Goal: Task Accomplishment & Management: Manage account settings

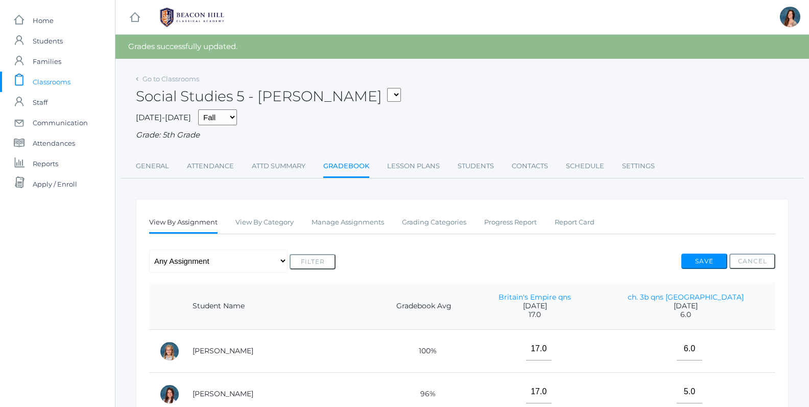
scroll to position [343, 0]
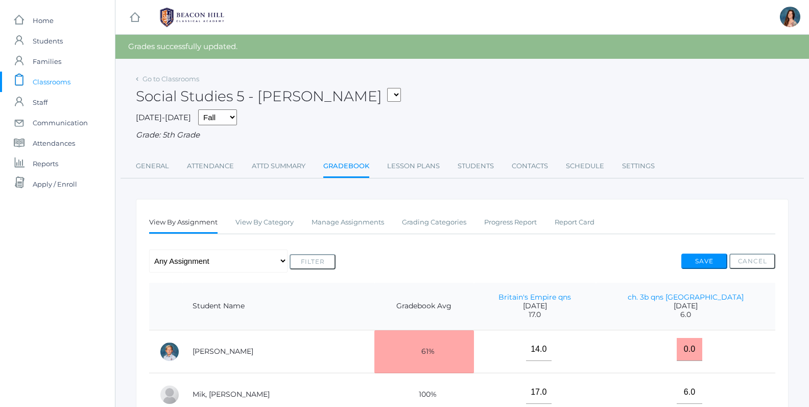
select select "1967"
click option "05LA - Language Arts 5 [PERSON_NAME]" at bounding box center [0, 0] width 0 height 0
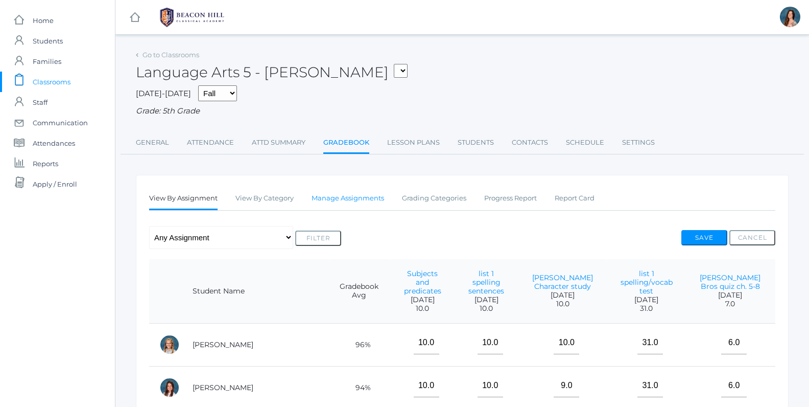
click at [378, 196] on link "Manage Assignments" at bounding box center [348, 198] width 73 height 20
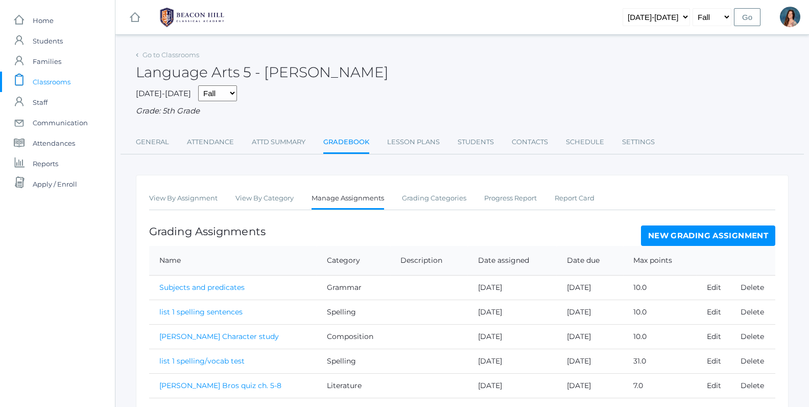
click at [643, 235] on link "New Grading Assignment" at bounding box center [708, 235] width 134 height 20
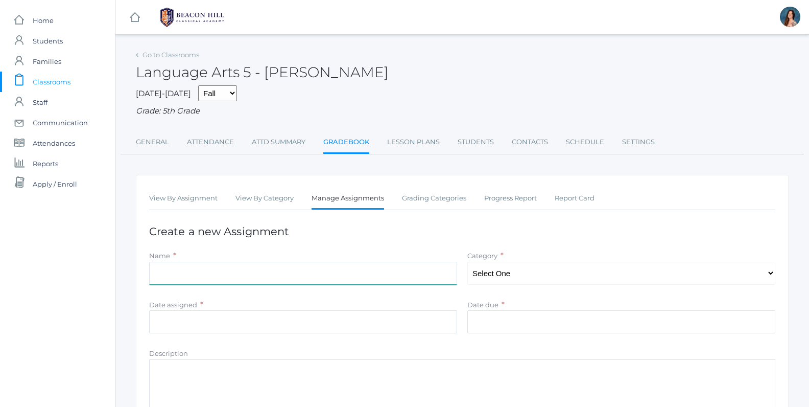
click at [223, 270] on input "Name" at bounding box center [303, 273] width 308 height 23
type input "sentence types wkst"
select select "1029"
click option "Grammar" at bounding box center [0, 0] width 0 height 0
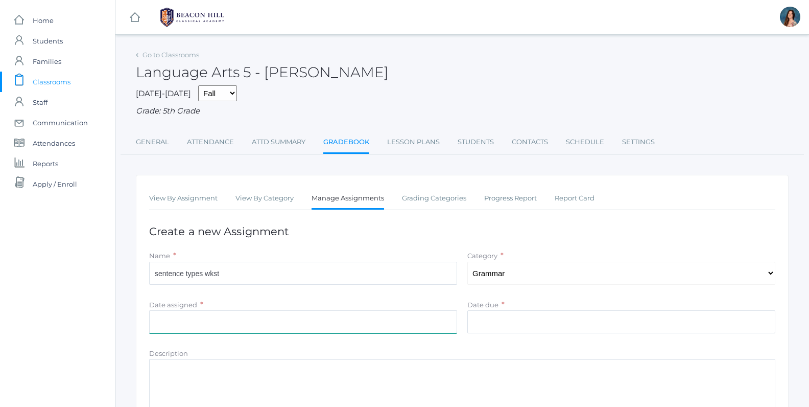
click at [257, 317] on input "Date assigned" at bounding box center [303, 321] width 308 height 23
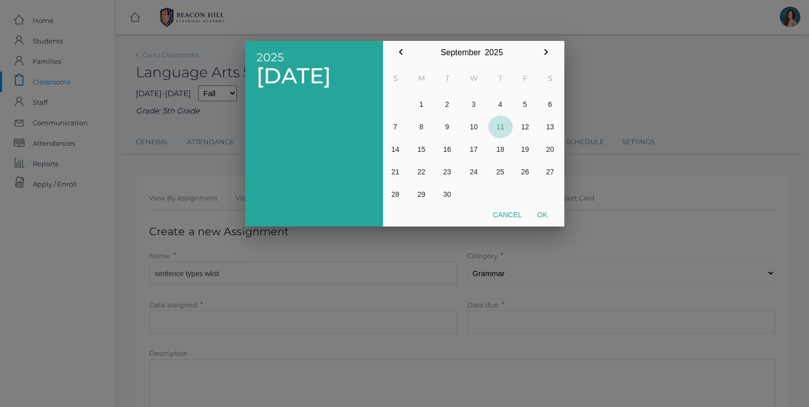
click at [502, 129] on button "11" at bounding box center [501, 126] width 25 height 22
click at [541, 213] on button "Ok" at bounding box center [543, 214] width 26 height 18
type input "[DATE]"
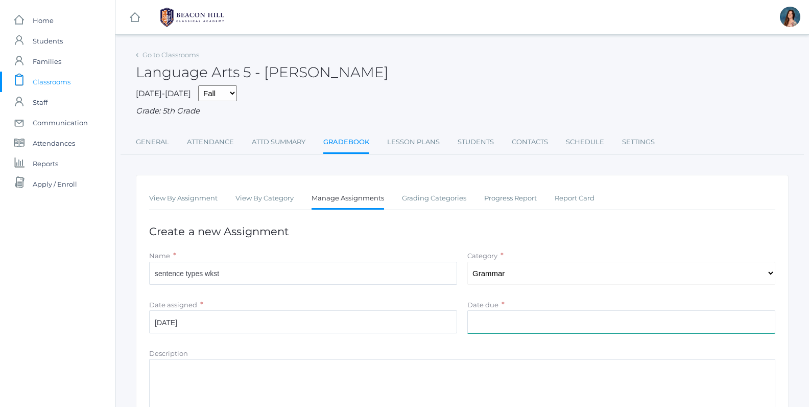
click at [509, 319] on input "Date due" at bounding box center [622, 321] width 308 height 23
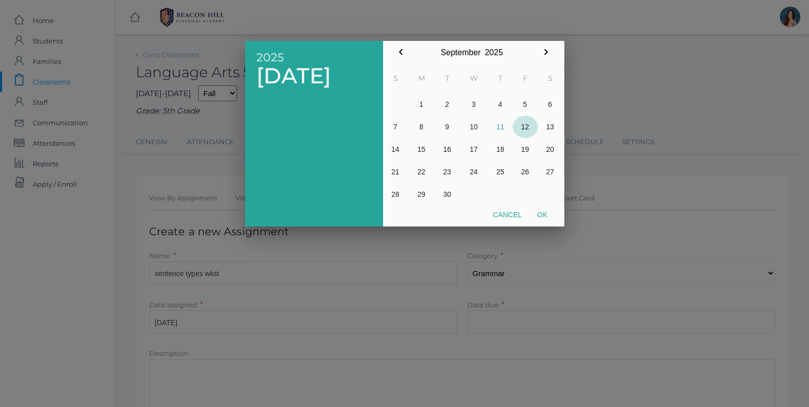
click at [529, 125] on button "12" at bounding box center [525, 126] width 25 height 22
click at [500, 127] on button "11" at bounding box center [501, 126] width 25 height 22
click at [544, 211] on button "Ok" at bounding box center [543, 214] width 26 height 18
type input "[DATE]"
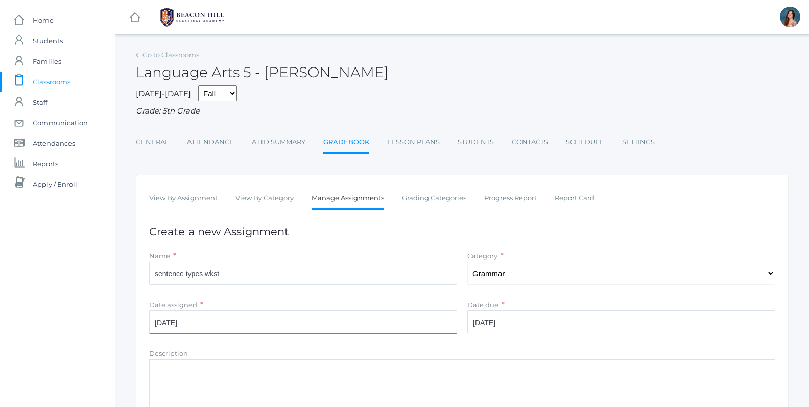
click at [205, 316] on input "[DATE]" at bounding box center [303, 321] width 308 height 23
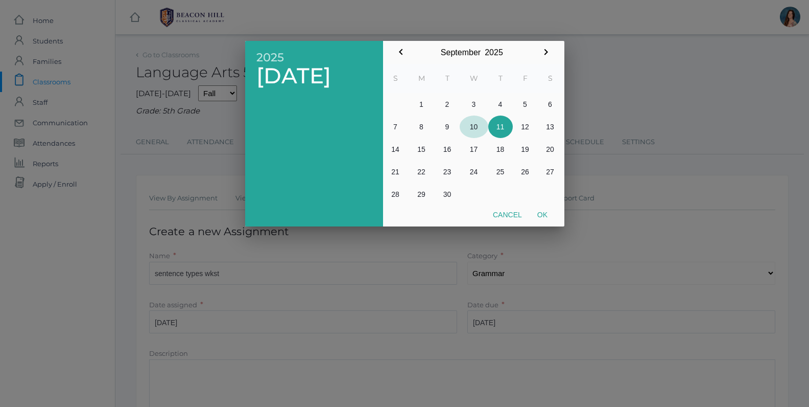
click at [469, 126] on button "10" at bounding box center [474, 126] width 29 height 22
click at [539, 211] on button "Ok" at bounding box center [543, 214] width 26 height 18
type input "[DATE]"
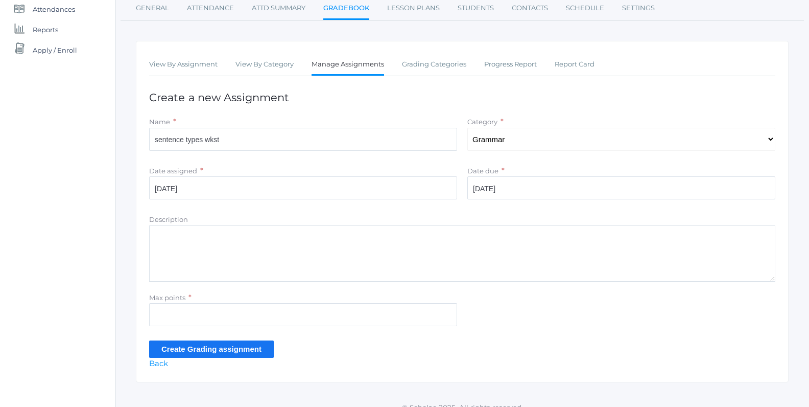
scroll to position [135, 0]
click at [163, 306] on input "Max points" at bounding box center [303, 313] width 308 height 23
type input "10"
click at [169, 345] on input "Create Grading assignment" at bounding box center [211, 347] width 125 height 17
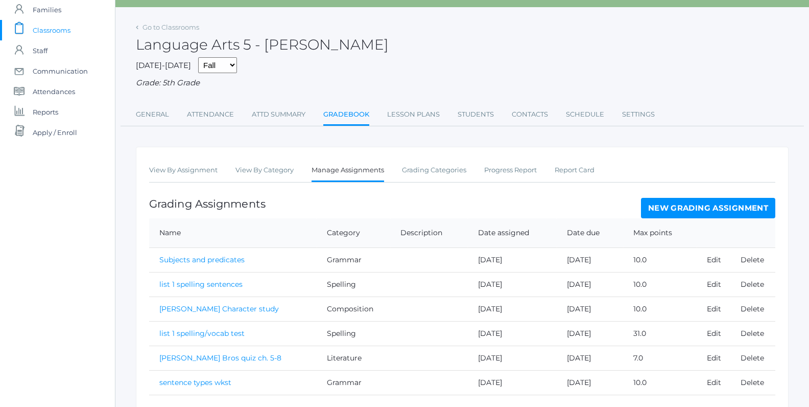
scroll to position [86, 0]
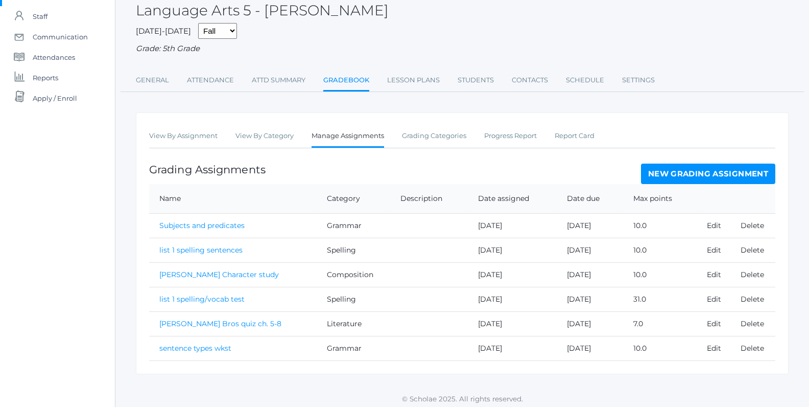
click at [207, 343] on link "sentence types wkst" at bounding box center [195, 347] width 72 height 9
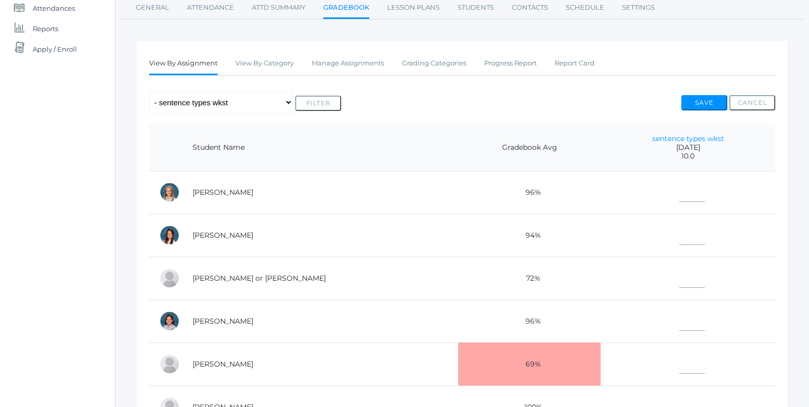
scroll to position [295, 0]
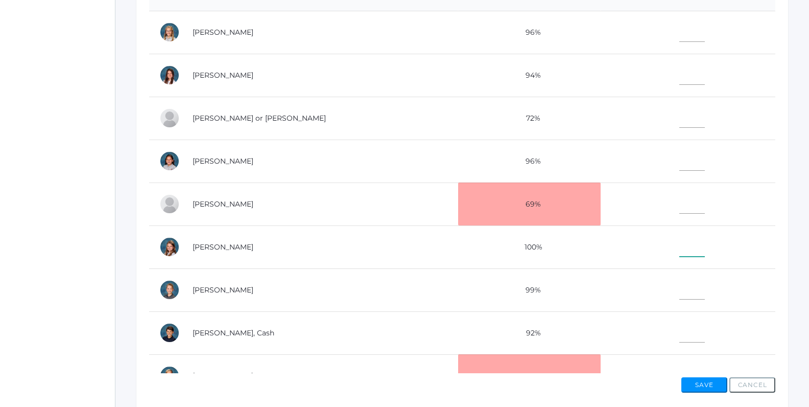
click at [680, 244] on input"] "text" at bounding box center [693, 245] width 26 height 23
type input"] "10"
click at [680, 290] on input"] "text" at bounding box center [693, 287] width 26 height 23
type input"] "10"
click at [680, 332] on input"] "text" at bounding box center [693, 330] width 26 height 23
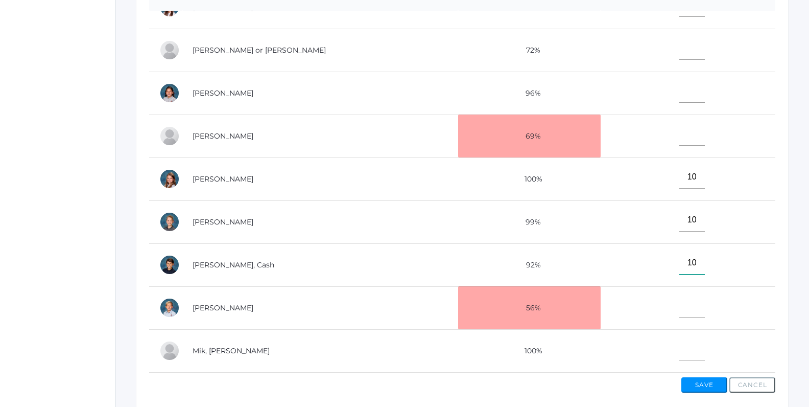
scroll to position [153, 0]
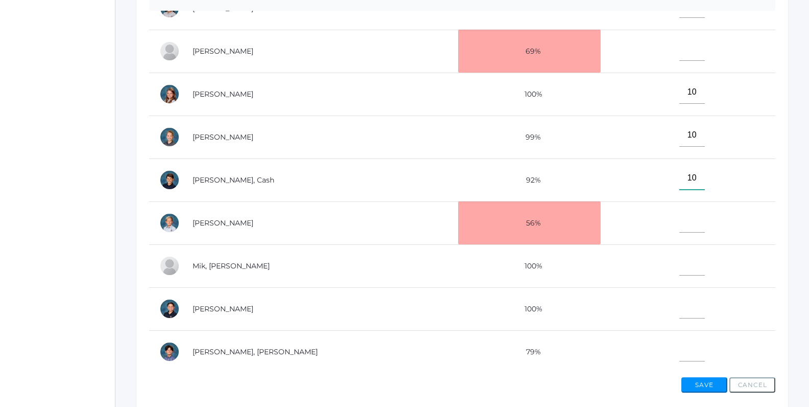
type input"] "10"
click at [680, 268] on input"] "text" at bounding box center [693, 263] width 26 height 23
type input"] "10"
click at [680, 346] on input"] "text" at bounding box center [693, 349] width 26 height 23
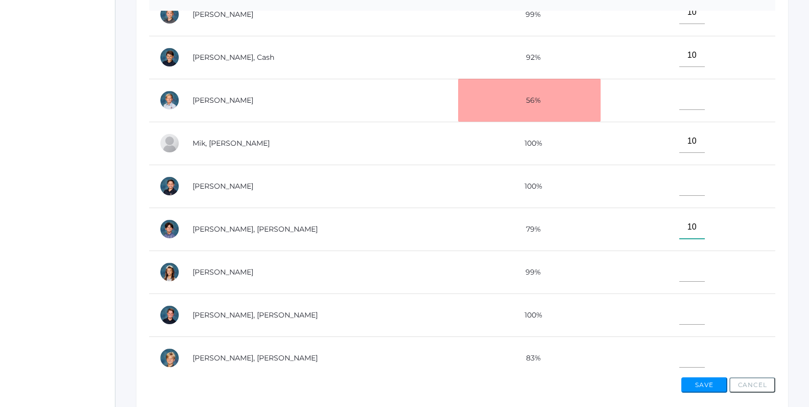
scroll to position [277, 0]
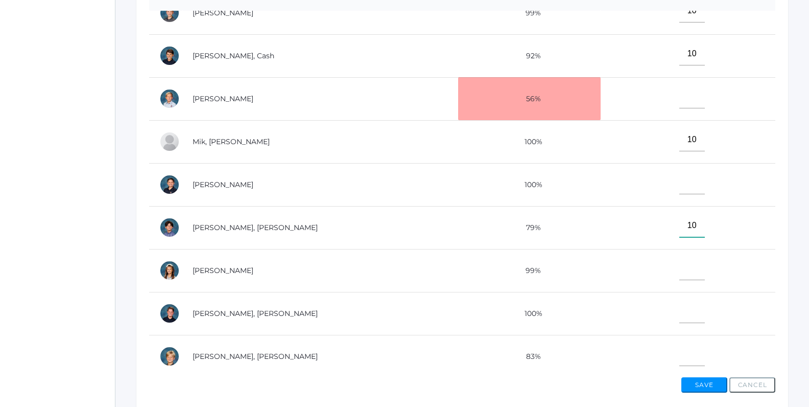
type input"] "10"
click at [680, 270] on input"] "text" at bounding box center [693, 268] width 26 height 23
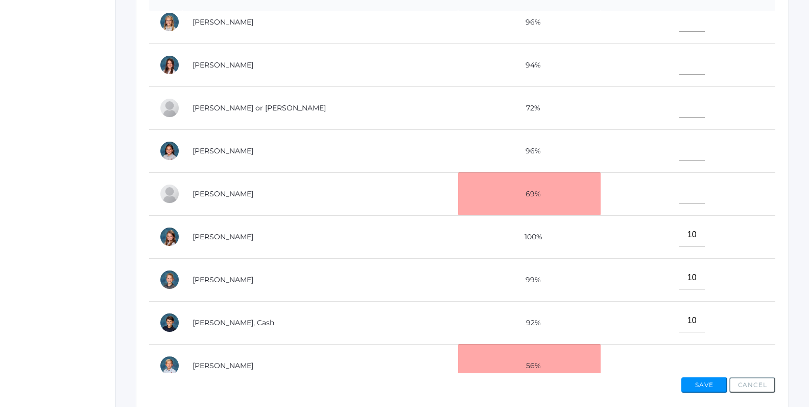
scroll to position [0, 0]
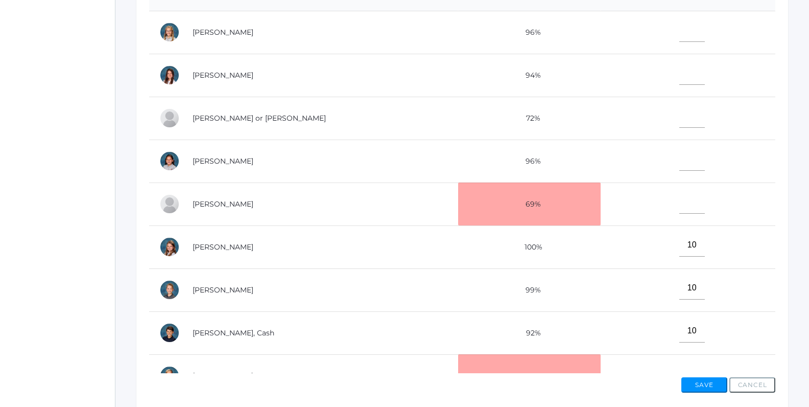
type input"] "10"
click at [680, 77] on input"] "text" at bounding box center [693, 73] width 26 height 23
type input"] "10"
click at [680, 114] on input"] "text" at bounding box center [693, 116] width 26 height 23
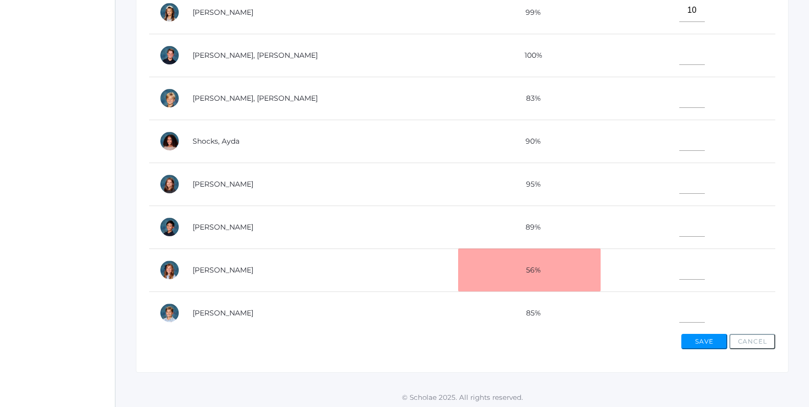
scroll to position [339, 0]
type input"] "10"
click at [680, 139] on input"] "text" at bounding box center [693, 138] width 26 height 23
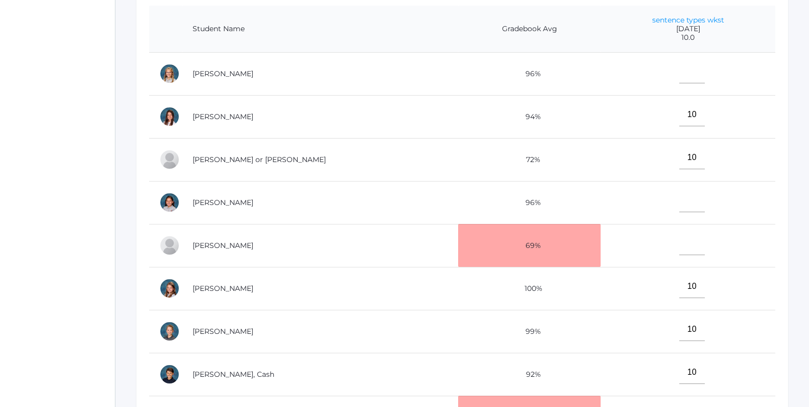
scroll to position [229, 0]
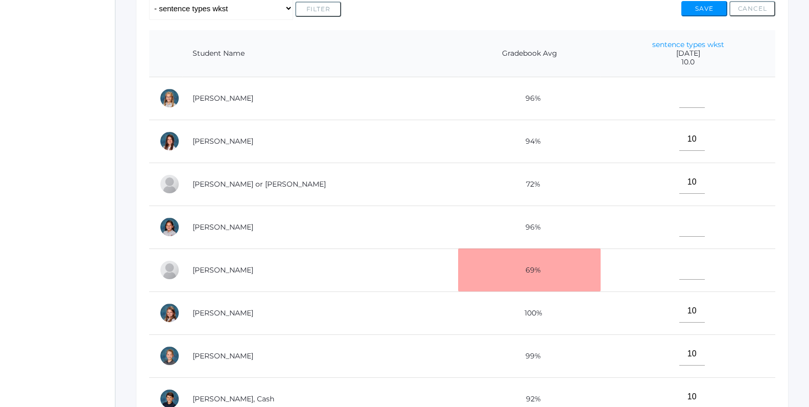
type input"] "10"
click at [680, 102] on input"] "text" at bounding box center [693, 96] width 26 height 23
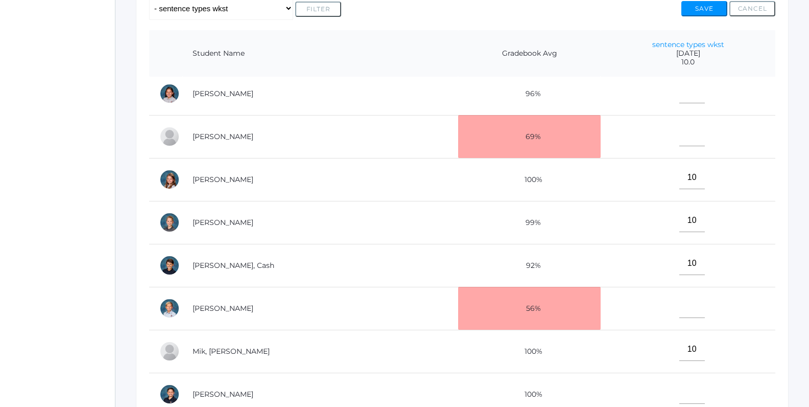
type input"] "10"
click at [680, 305] on input"] "text" at bounding box center [693, 306] width 26 height 23
type input"] "10"
click at [680, 96] on input"] "text" at bounding box center [693, 91] width 26 height 23
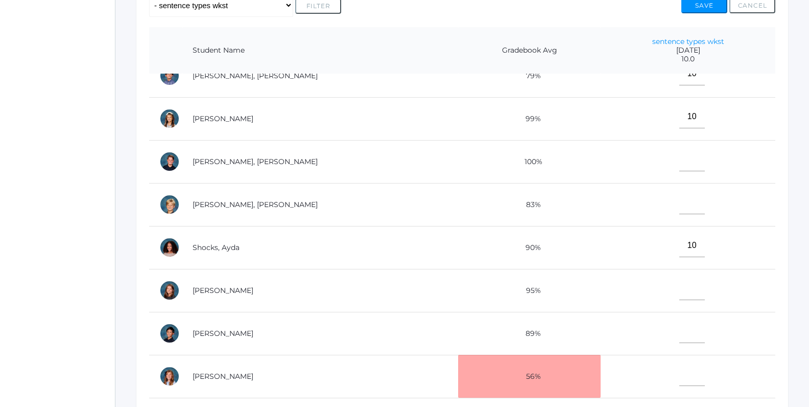
scroll to position [339, 0]
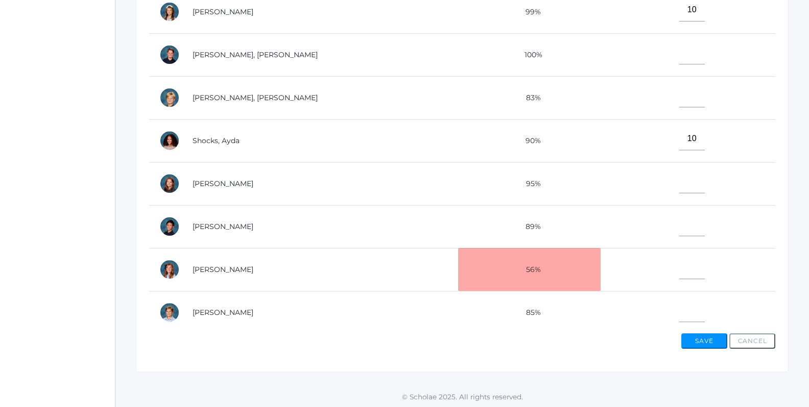
type input"] "10"
click at [680, 263] on input"] "text" at bounding box center [693, 267] width 26 height 23
type input"] "10"
click at [680, 219] on input"] "text" at bounding box center [693, 224] width 26 height 23
type input"] "10"
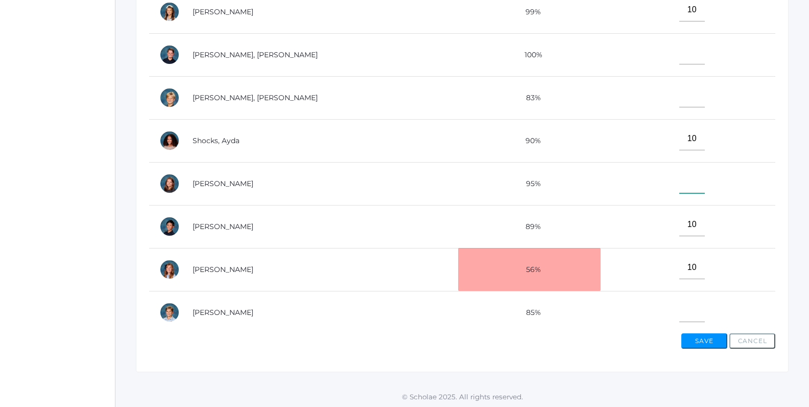
click at [680, 182] on input"] "text" at bounding box center [693, 181] width 26 height 23
type input"] "0"
click at [680, 96] on input"] "text" at bounding box center [693, 95] width 26 height 23
type input"] "10"
click at [680, 54] on input"] "text" at bounding box center [693, 52] width 26 height 23
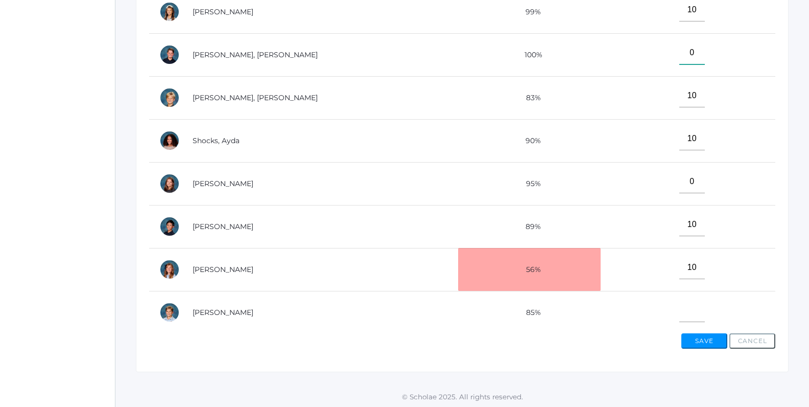
type input"] "0"
click at [680, 308] on input"] "text" at bounding box center [693, 310] width 26 height 23
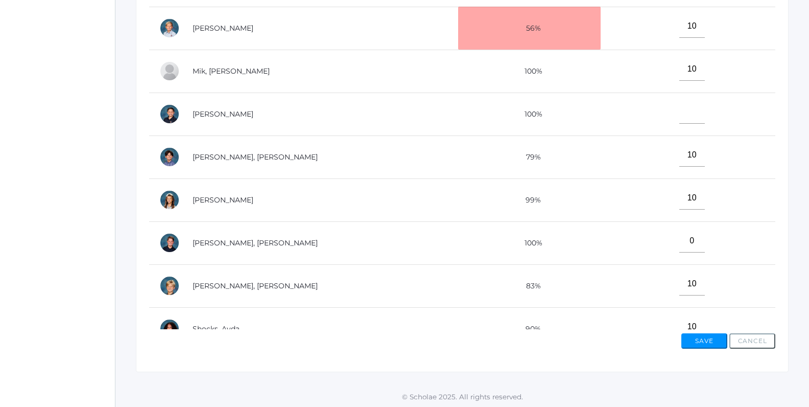
scroll to position [300, 0]
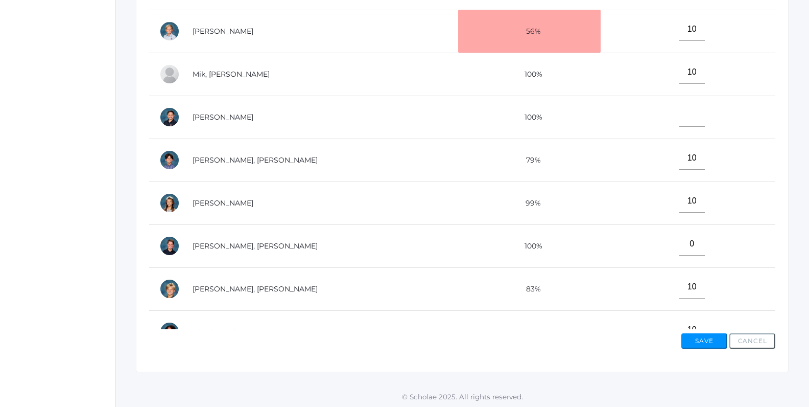
type input"] "0"
click at [680, 117] on input"] "text" at bounding box center [693, 115] width 26 height 23
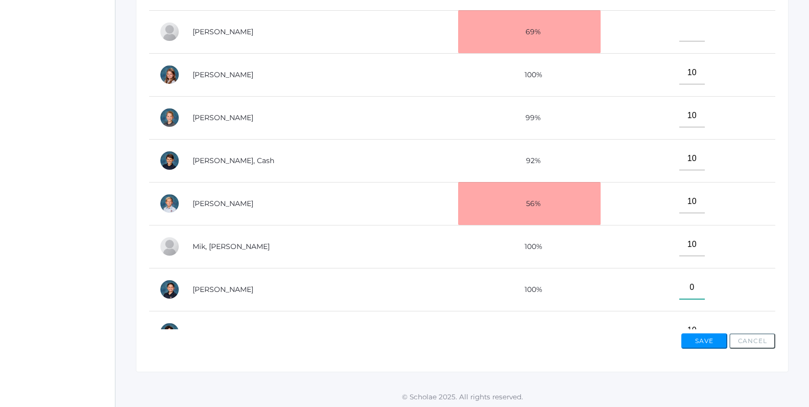
scroll to position [4, 0]
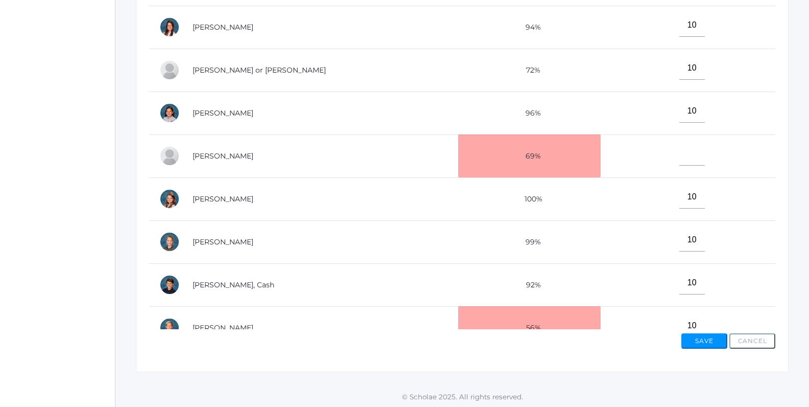
type input"] "0"
click at [680, 155] on input"] "text" at bounding box center [693, 154] width 26 height 23
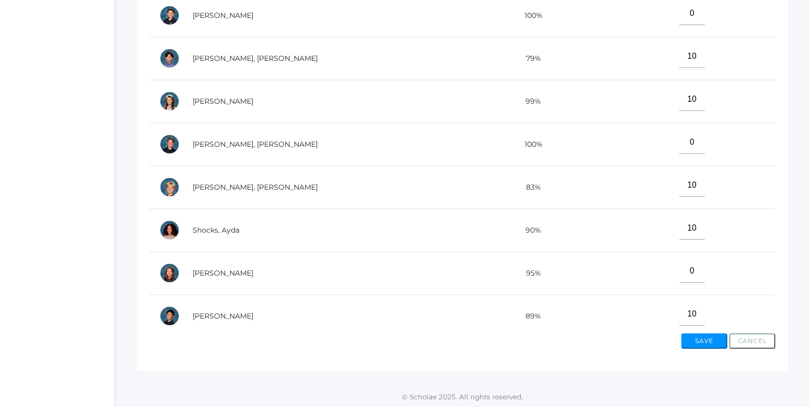
scroll to position [492, 0]
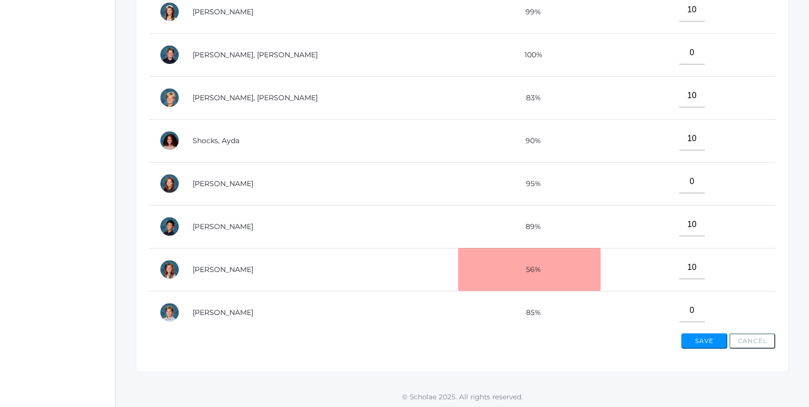
type input"] "0"
click at [680, 175] on input"] "0" at bounding box center [693, 181] width 26 height 23
type input"] "10"
click at [699, 337] on button "Save" at bounding box center [705, 340] width 46 height 15
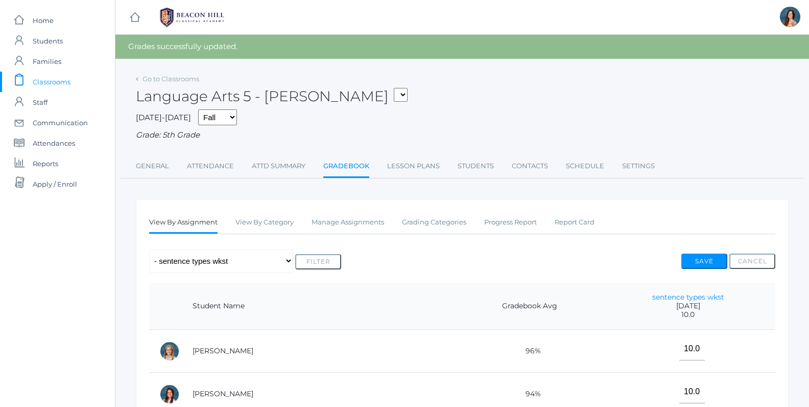
click at [394, 88] on select "05ART - Art 5 [PERSON_NAME] 05CITIZEN - Citizenship and Stewardship 5 [PERSON_N…" at bounding box center [401, 95] width 14 height 14
select select "1971"
click option "05MATH - Mathematics 5 [PERSON_NAME]" at bounding box center [0, 0] width 0 height 0
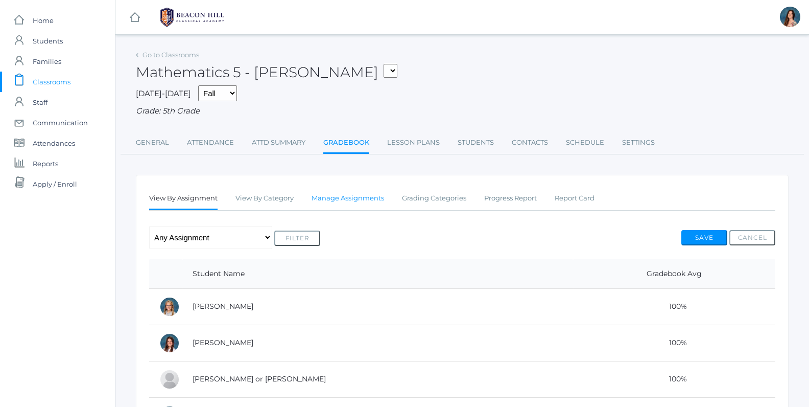
click at [358, 195] on link "Manage Assignments" at bounding box center [348, 198] width 73 height 20
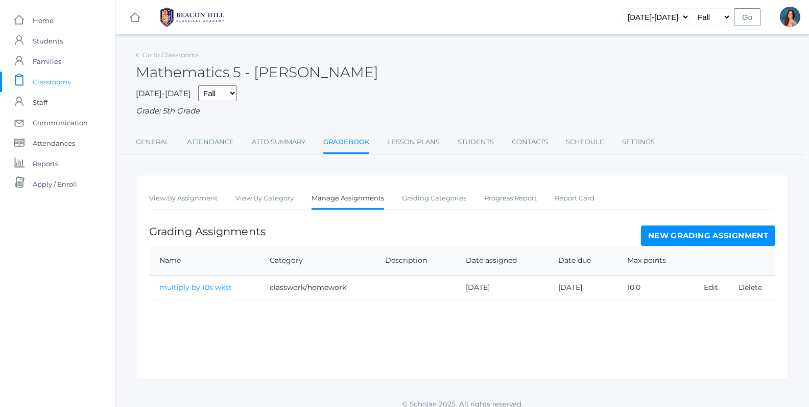
click at [653, 233] on link "New Grading Assignment" at bounding box center [708, 235] width 134 height 20
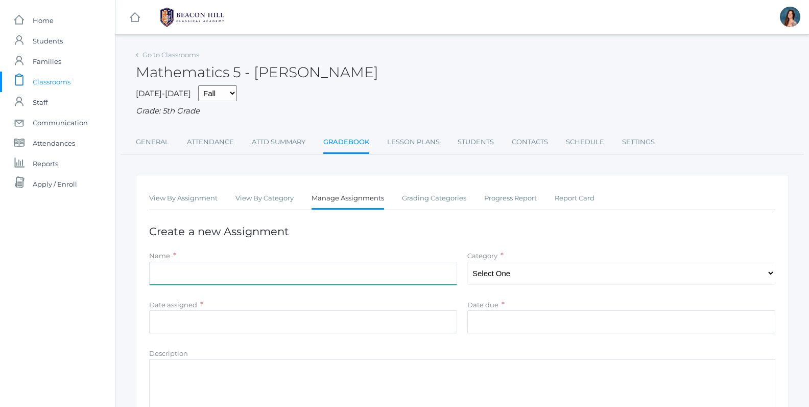
click at [258, 277] on input "Name" at bounding box center [303, 273] width 308 height 23
type input "dividing by 10's"
select select "1041"
click option "classwork/homework" at bounding box center [0, 0] width 0 height 0
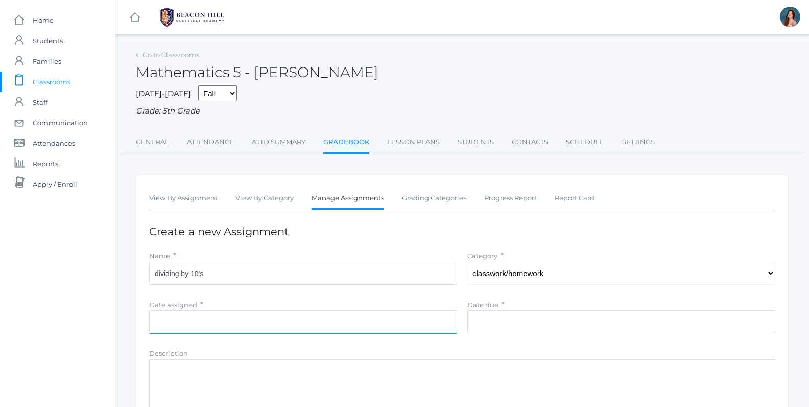
click at [237, 325] on input "Date assigned" at bounding box center [303, 321] width 308 height 23
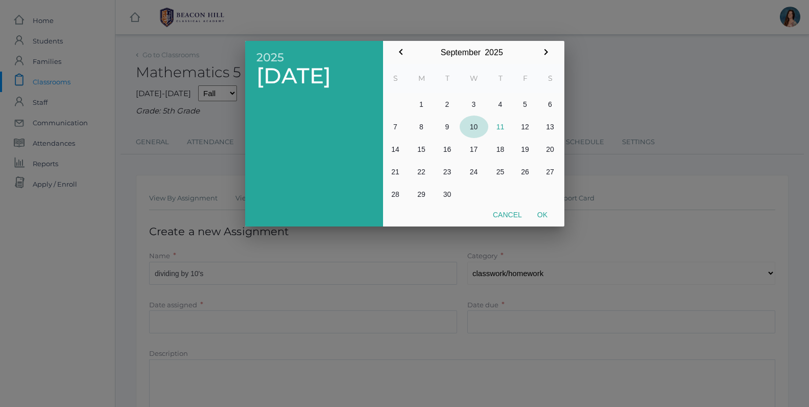
click at [470, 129] on button "10" at bounding box center [474, 126] width 29 height 22
click at [536, 215] on button "Ok" at bounding box center [543, 214] width 26 height 18
type input "[DATE]"
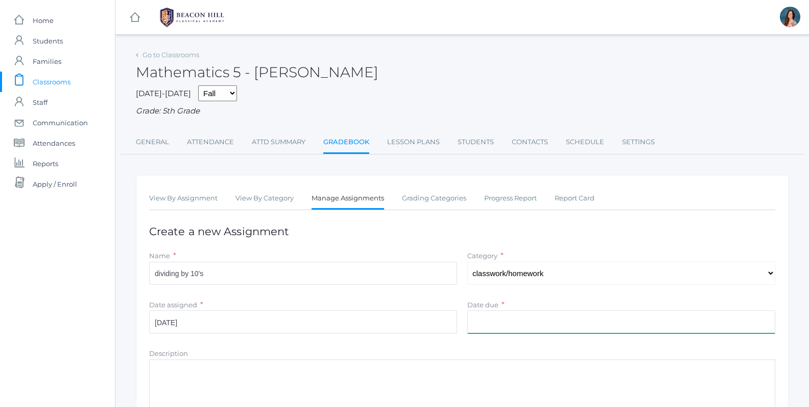
click at [507, 321] on input "Date due" at bounding box center [622, 321] width 308 height 23
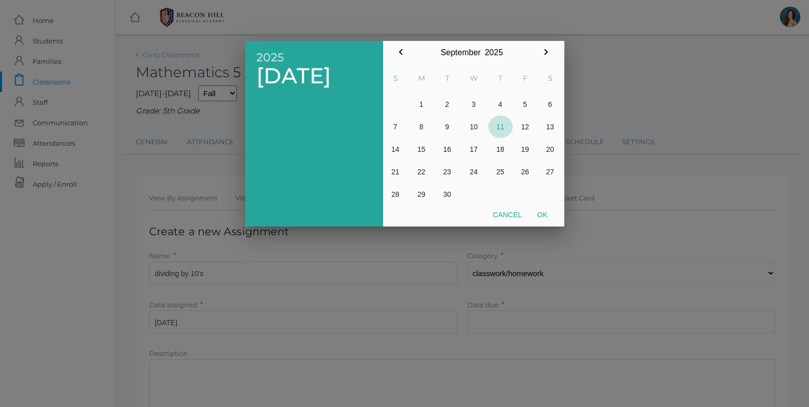
click at [504, 129] on button "11" at bounding box center [501, 126] width 25 height 22
click at [542, 218] on button "Ok" at bounding box center [543, 214] width 26 height 18
type input "[DATE]"
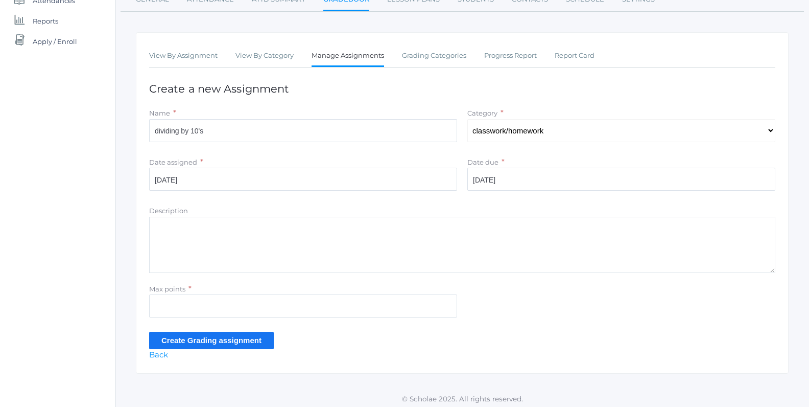
scroll to position [144, 0]
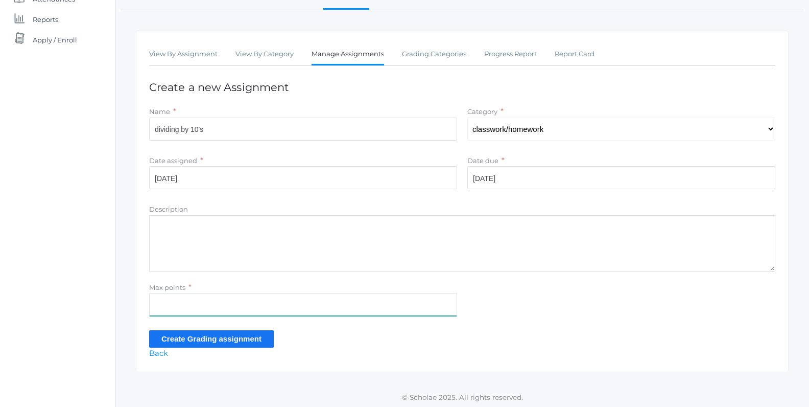
click at [183, 299] on input "Max points" at bounding box center [303, 304] width 308 height 23
type input "10"
click at [168, 339] on input "Create Grading assignment" at bounding box center [211, 338] width 125 height 17
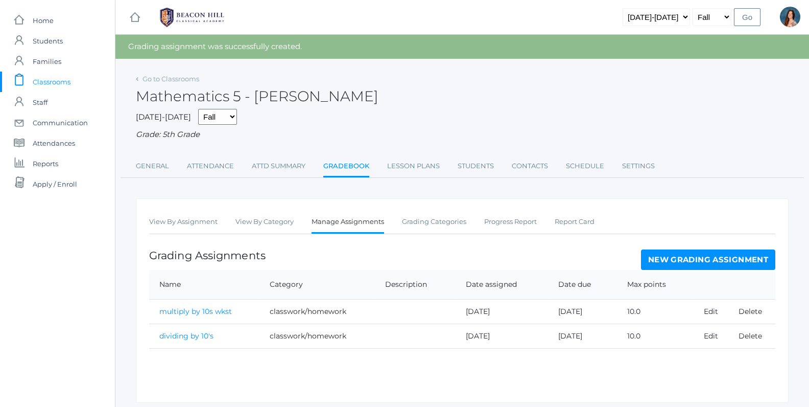
click at [196, 337] on link "dividing by 10's" at bounding box center [186, 335] width 54 height 9
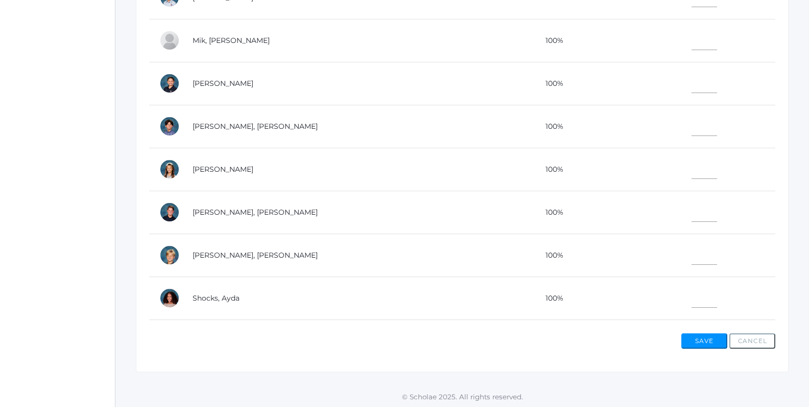
scroll to position [492, 0]
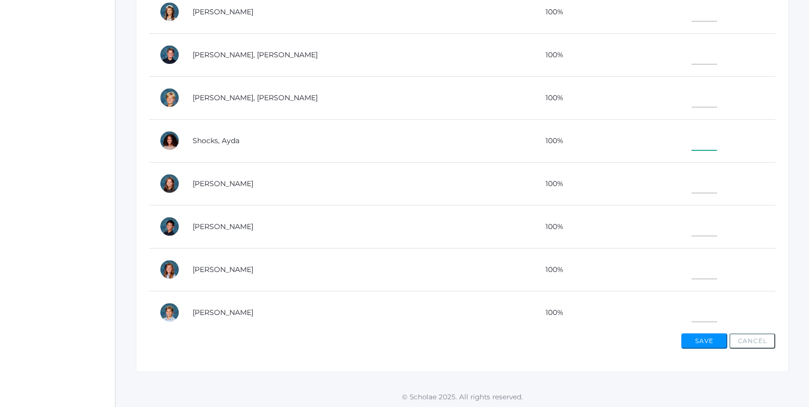
click at [692, 138] on input"] "text" at bounding box center [705, 138] width 26 height 23
type input"] "10"
click at [692, 266] on input"] "text" at bounding box center [705, 267] width 26 height 23
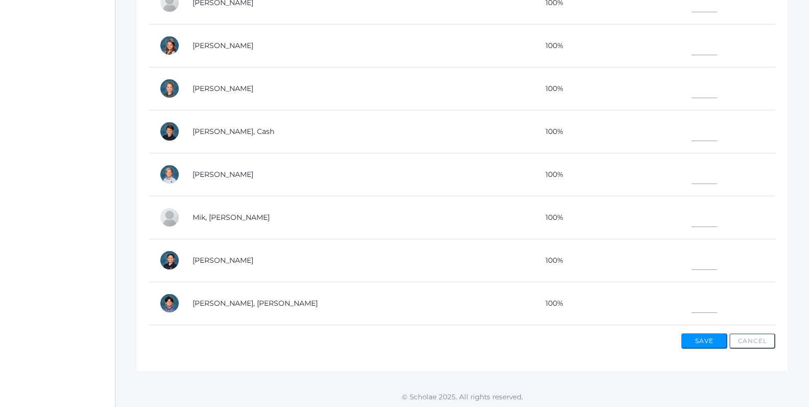
scroll to position [157, 0]
type input"] "10"
click at [692, 44] on input"] "text" at bounding box center [705, 43] width 26 height 23
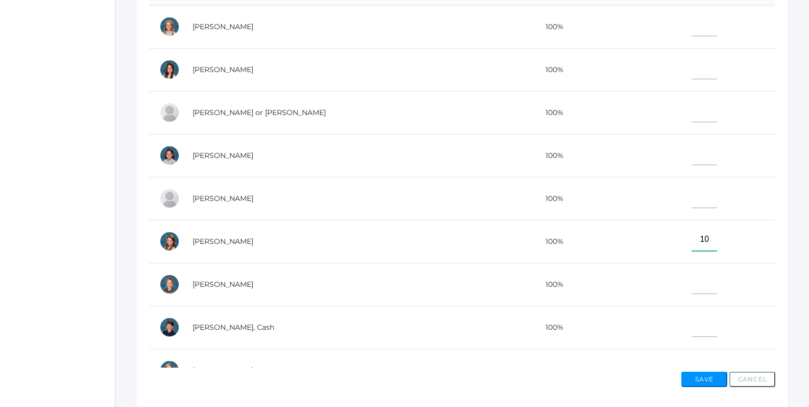
scroll to position [288, 0]
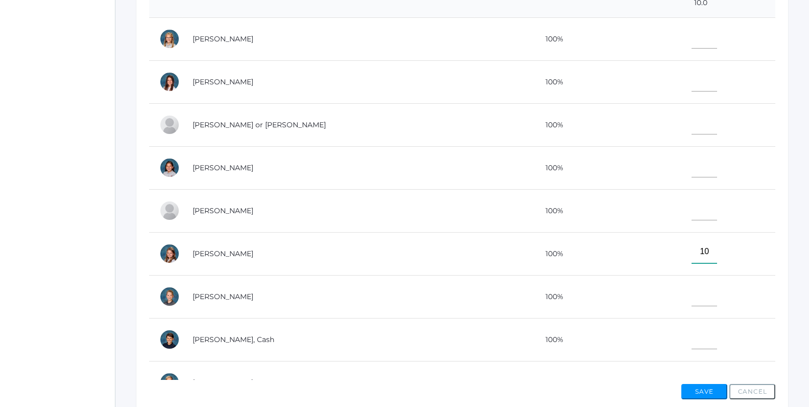
type input"] "10"
click at [692, 86] on input"] "text" at bounding box center [705, 79] width 26 height 23
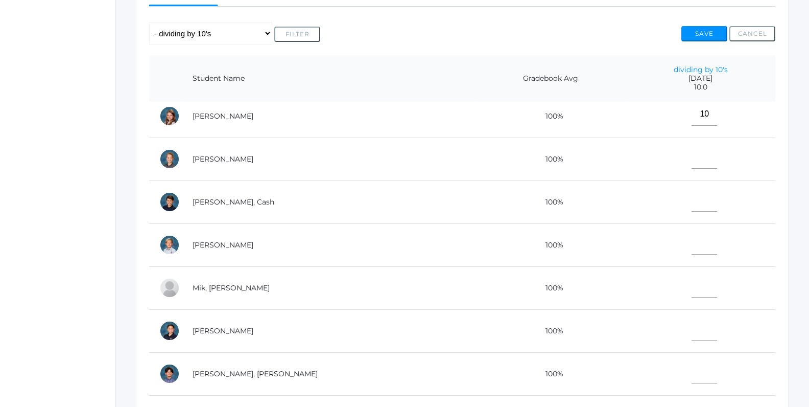
scroll to position [229, 0]
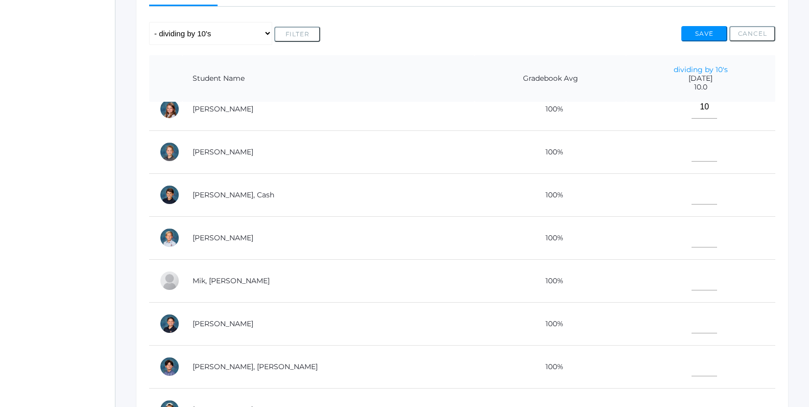
type input"] "10"
click at [692, 235] on input"] "text" at bounding box center [705, 235] width 26 height 23
type input"] "10"
click at [692, 153] on input"] "text" at bounding box center [705, 149] width 26 height 23
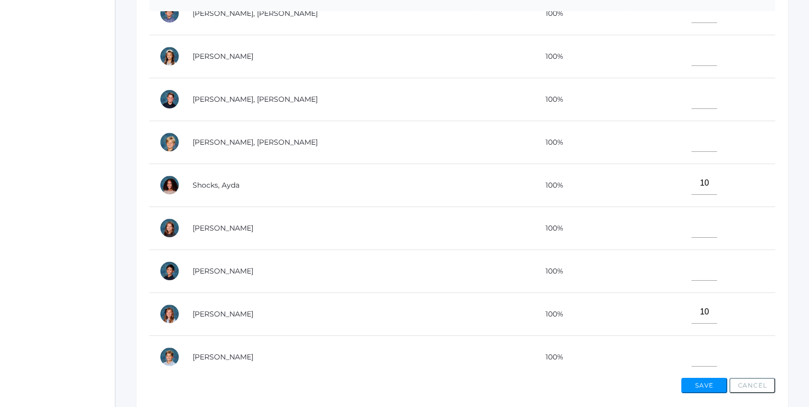
scroll to position [339, 0]
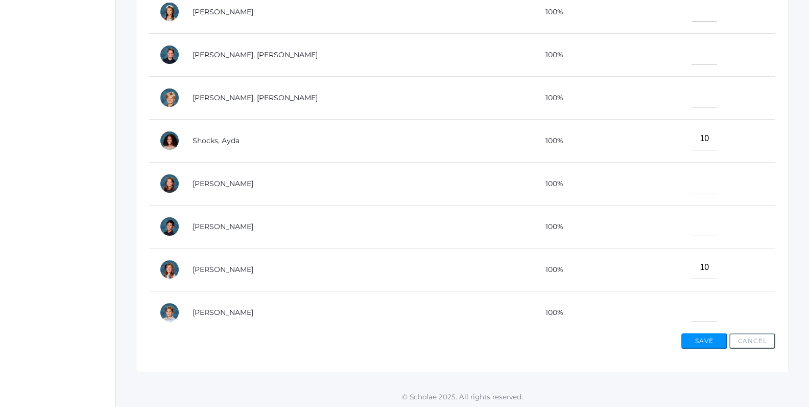
type input"] "10"
click at [692, 302] on input"] "text" at bounding box center [705, 310] width 26 height 23
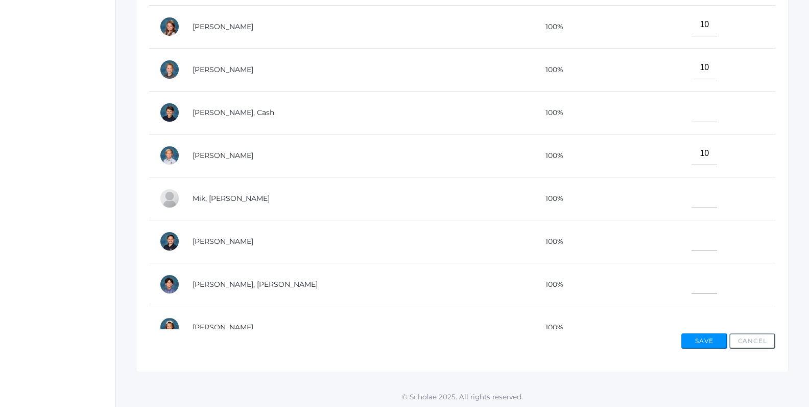
scroll to position [167, 0]
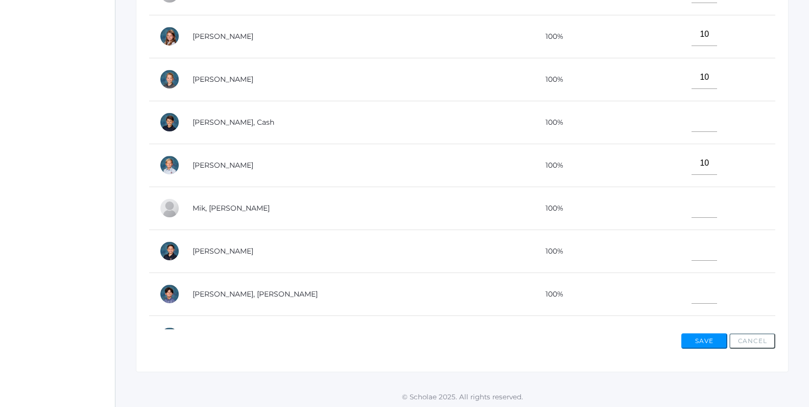
type input"] "10"
click at [692, 117] on input"] "text" at bounding box center [705, 120] width 26 height 23
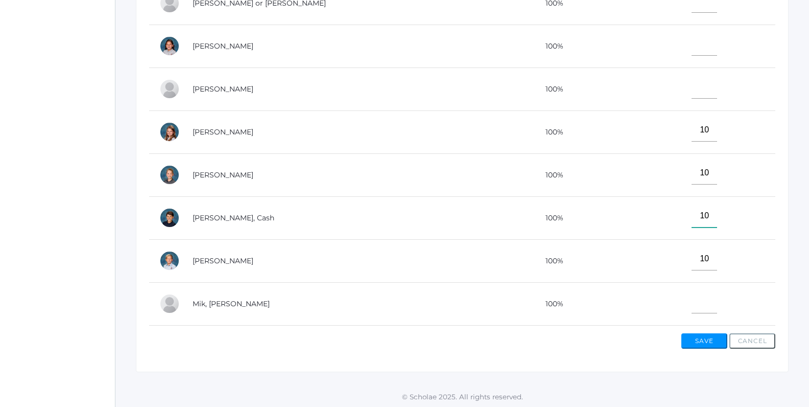
scroll to position [0, 0]
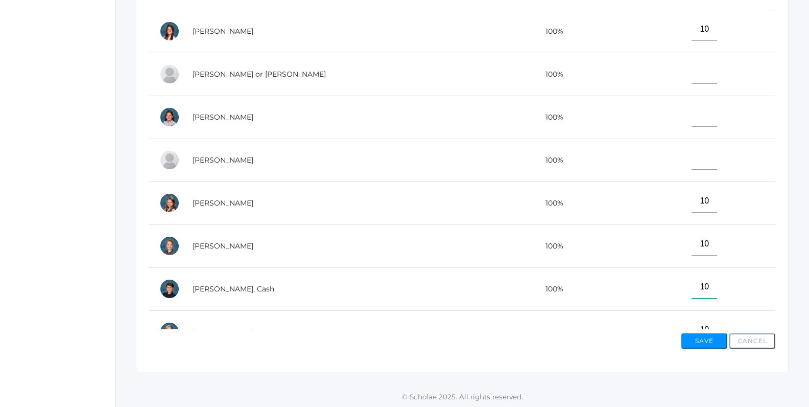
type input"] "10"
click at [693, 76] on input"] "text" at bounding box center [705, 72] width 26 height 23
type input"] "10"
click at [692, 114] on input"] "text" at bounding box center [705, 115] width 26 height 23
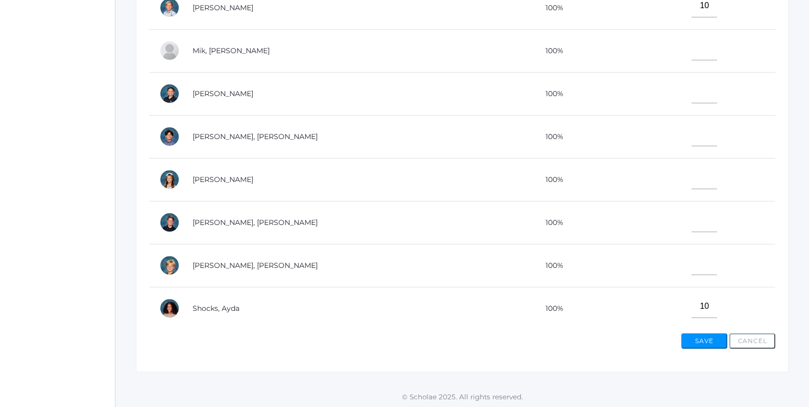
scroll to position [334, 0]
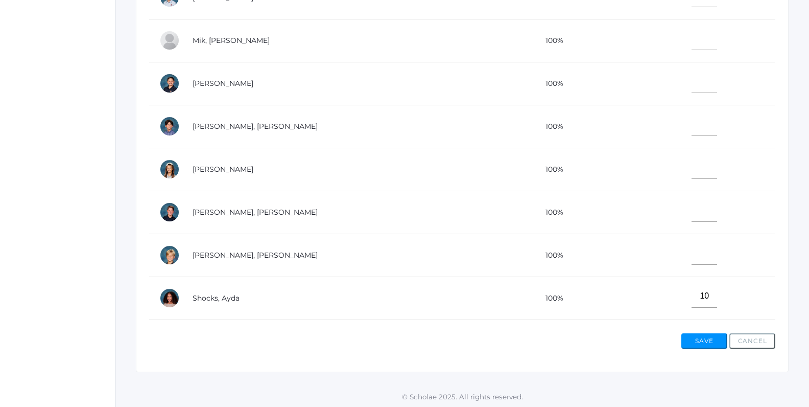
type input"] "10"
click at [692, 172] on input"] "text" at bounding box center [705, 167] width 26 height 23
type input"] "10"
click at [692, 212] on input"] "text" at bounding box center [705, 210] width 26 height 23
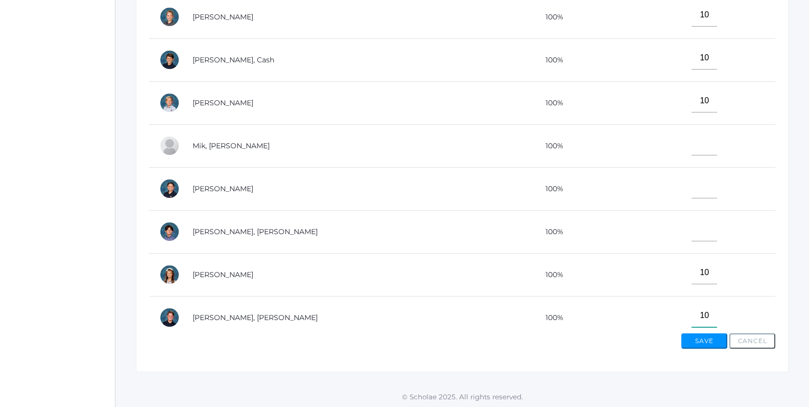
type input"] "10"
click at [692, 143] on input"] "text" at bounding box center [705, 143] width 26 height 23
type input"] "10"
click at [692, 222] on input"] "text" at bounding box center [705, 229] width 26 height 23
type input"] "10"
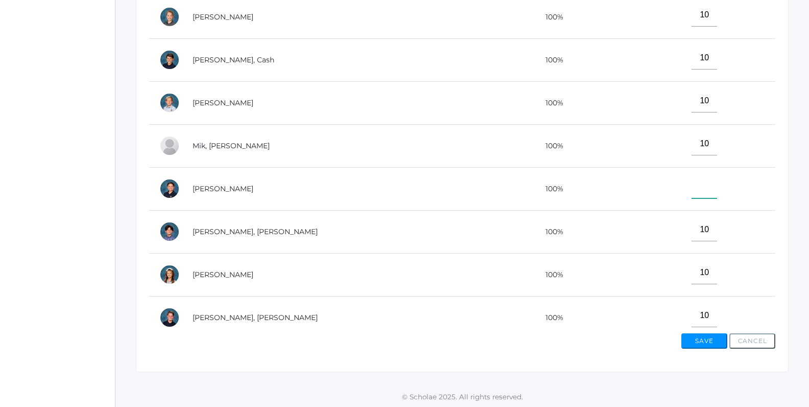
click at [692, 179] on input"] "text" at bounding box center [705, 186] width 26 height 23
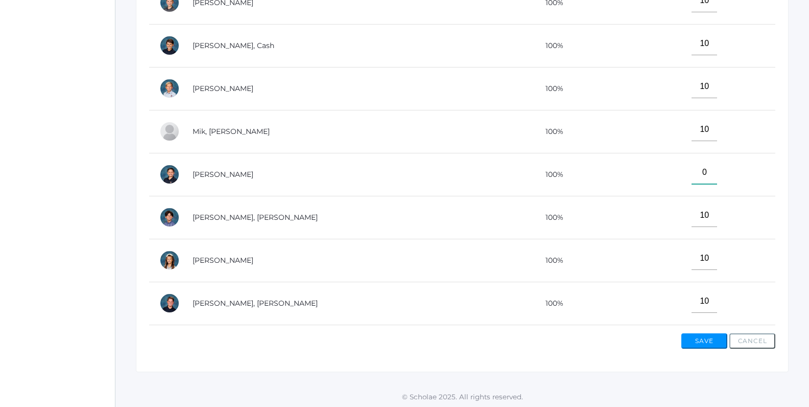
scroll to position [492, 0]
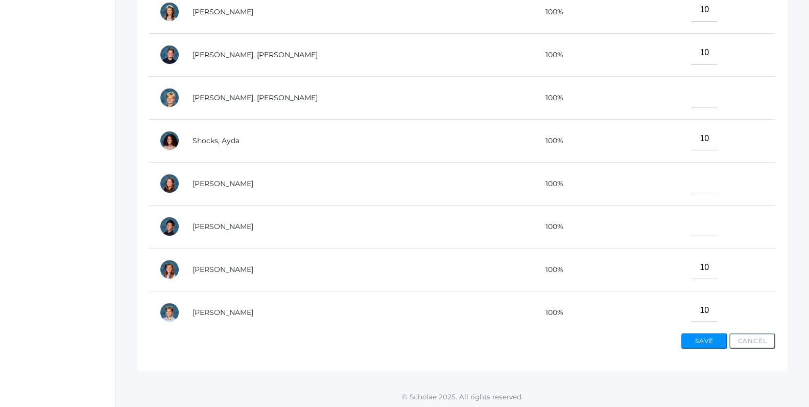
type input"] "0"
click at [692, 182] on input"] "text" at bounding box center [705, 181] width 26 height 23
type input"] "10"
click at [692, 220] on input"] "text" at bounding box center [705, 224] width 26 height 23
type input"] "10"
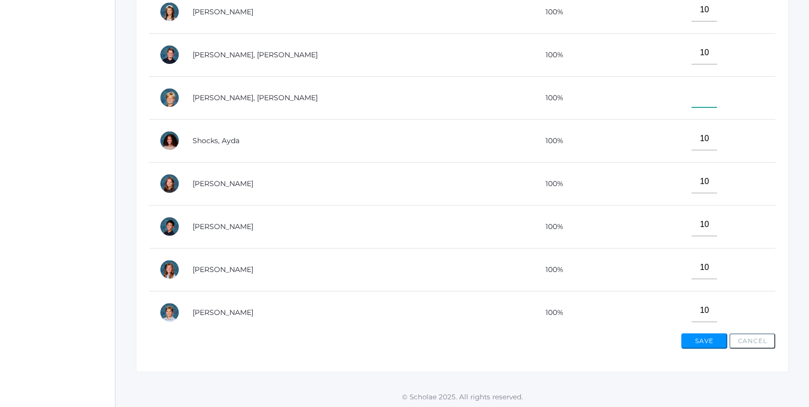
click at [692, 96] on input"] "text" at bounding box center [705, 95] width 26 height 23
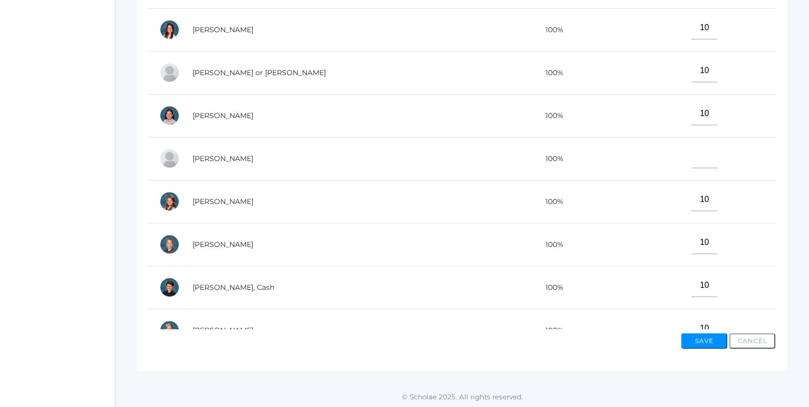
scroll to position [0, 0]
type input"] "0"
click at [692, 161] on input"] "text" at bounding box center [705, 158] width 26 height 23
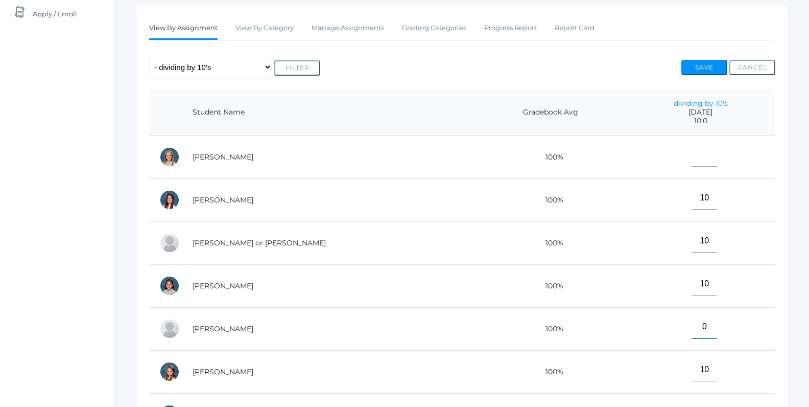
type input"] "0"
click at [692, 161] on input"] "text" at bounding box center [705, 155] width 26 height 23
type input"] "10"
click at [705, 67] on button "Save" at bounding box center [705, 67] width 46 height 15
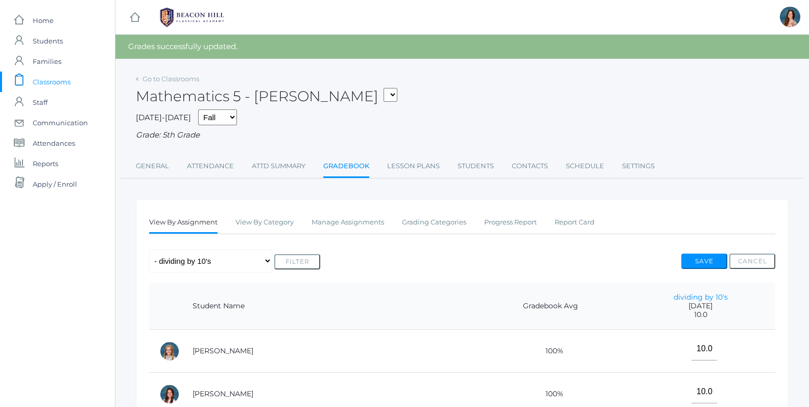
click at [384, 88] on select "05ART - Art 5 [PERSON_NAME] 05CITIZEN - Citizenship and Stewardship 5 [PERSON_N…" at bounding box center [391, 95] width 14 height 14
select select "1966"
click option "05SOCS - Social Studies 5 [PERSON_NAME]" at bounding box center [0, 0] width 0 height 0
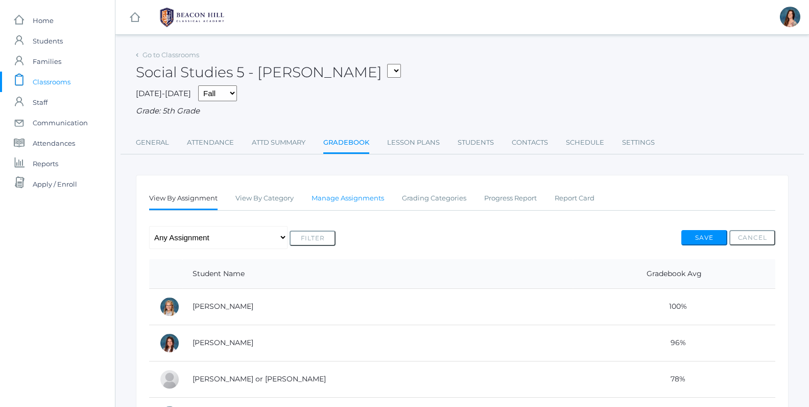
click at [353, 195] on link "Manage Assignments" at bounding box center [348, 198] width 73 height 20
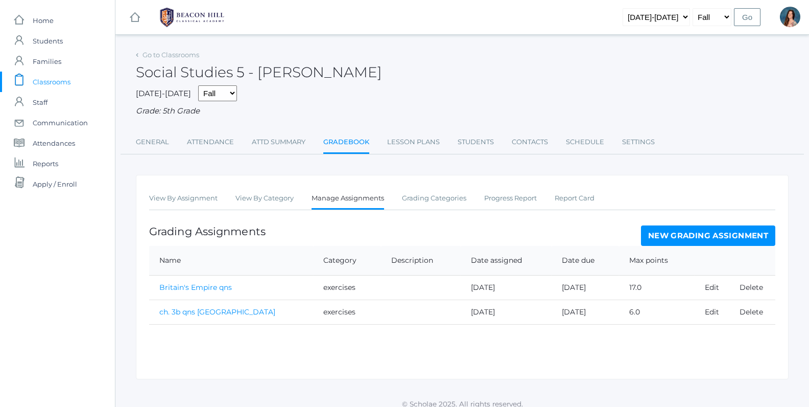
click at [673, 231] on link "New Grading Assignment" at bounding box center [708, 235] width 134 height 20
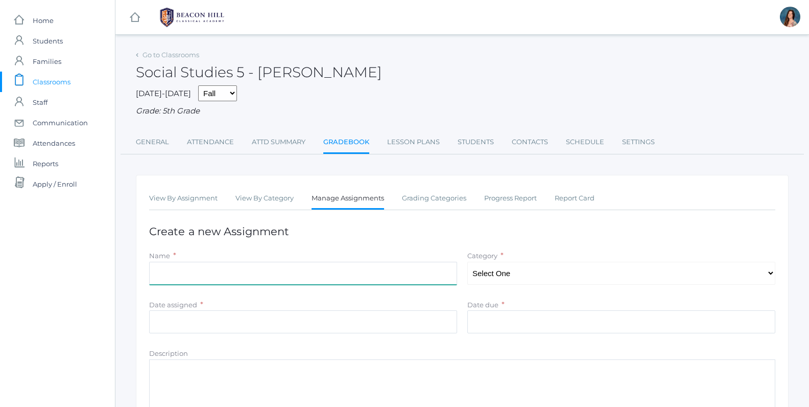
click at [221, 273] on input "Name" at bounding box center [303, 273] width 308 height 23
type input "civil War map"
select select "1049"
click option "exercises" at bounding box center [0, 0] width 0 height 0
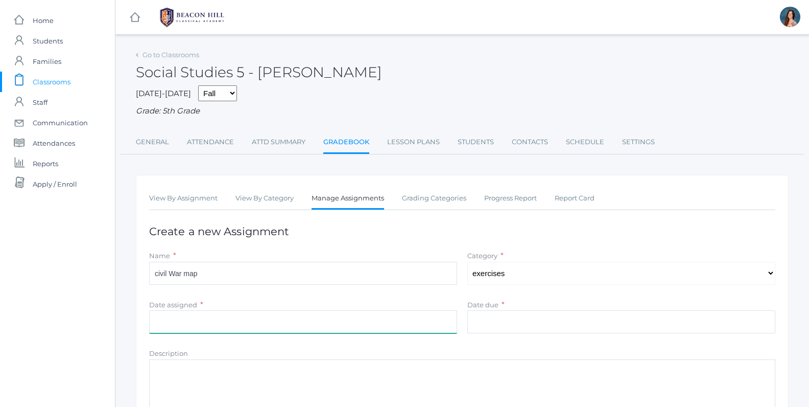
click at [164, 318] on input "Date assigned" at bounding box center [303, 321] width 308 height 23
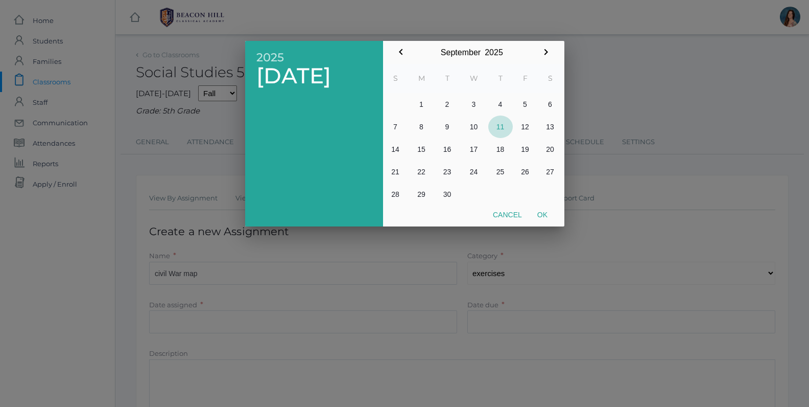
click at [505, 125] on button "11" at bounding box center [501, 126] width 25 height 22
click at [535, 215] on button "Ok" at bounding box center [543, 214] width 26 height 18
type input "[DATE]"
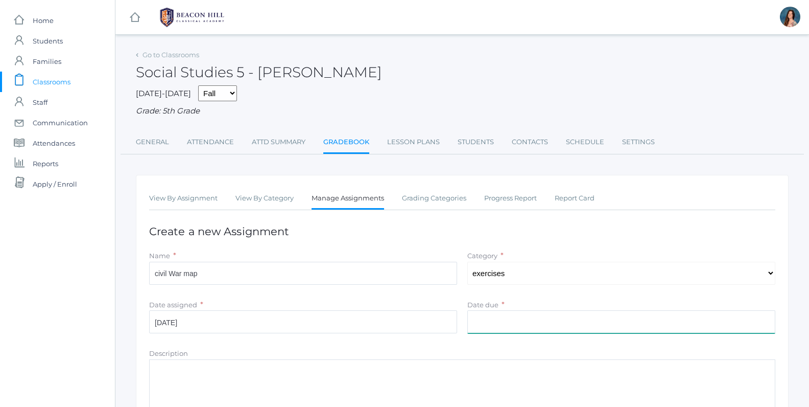
click at [491, 326] on input "Date due" at bounding box center [622, 321] width 308 height 23
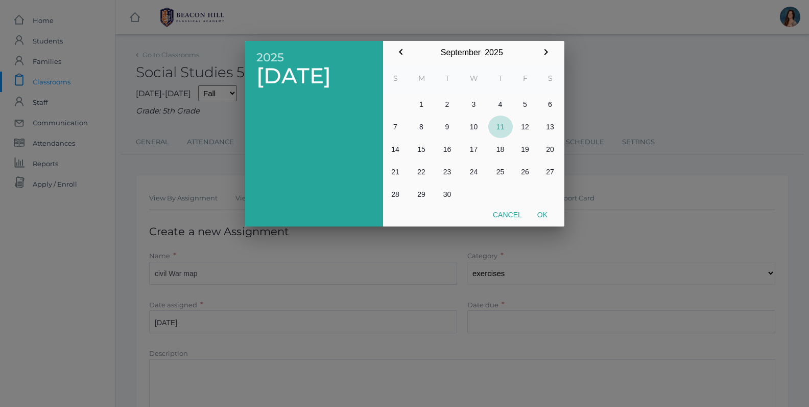
click at [497, 124] on button "11" at bounding box center [501, 126] width 25 height 22
click at [539, 212] on button "Ok" at bounding box center [543, 214] width 26 height 18
type input "[DATE]"
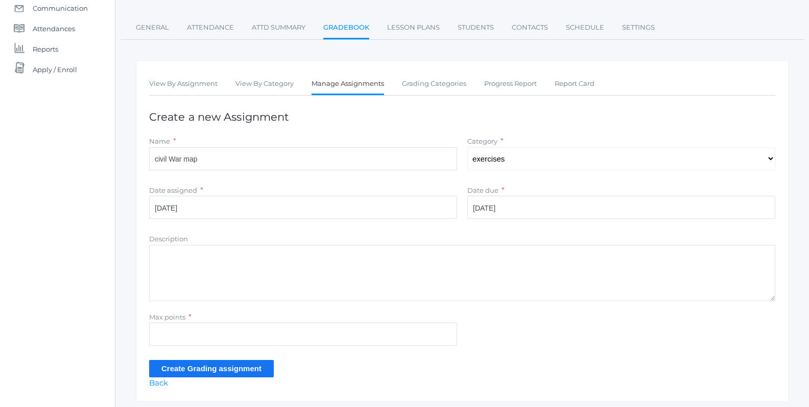
scroll to position [144, 0]
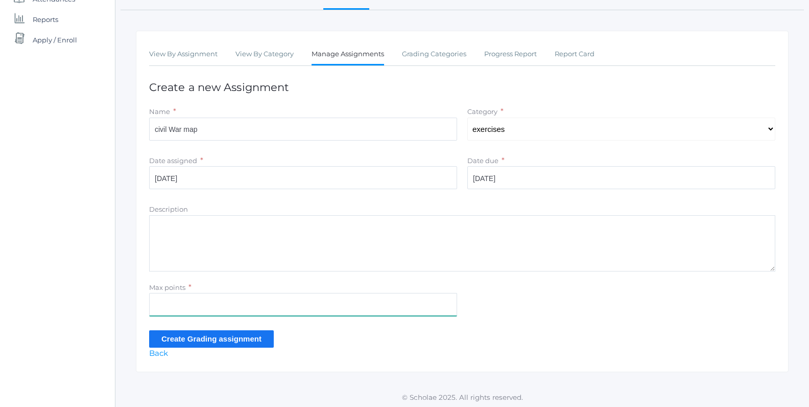
click at [161, 303] on input "Max points" at bounding box center [303, 304] width 308 height 23
type input "5"
click at [179, 339] on input "Create Grading assignment" at bounding box center [211, 338] width 125 height 17
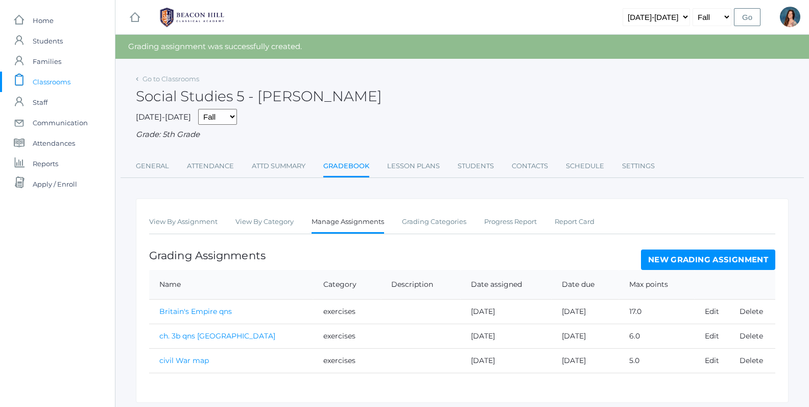
click at [176, 359] on link "civil War map" at bounding box center [184, 360] width 50 height 9
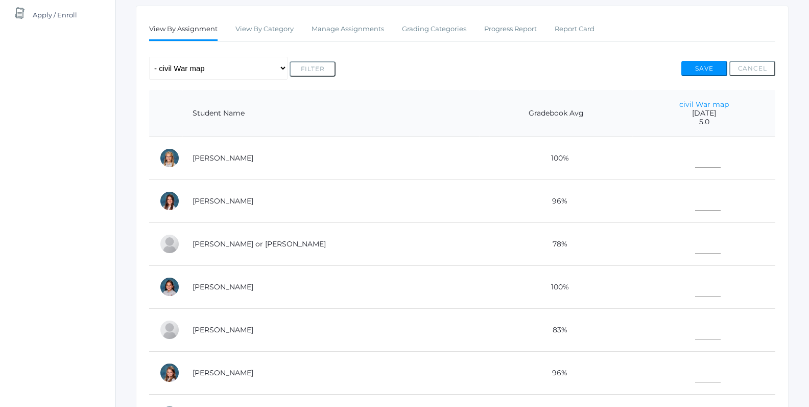
scroll to position [177, 0]
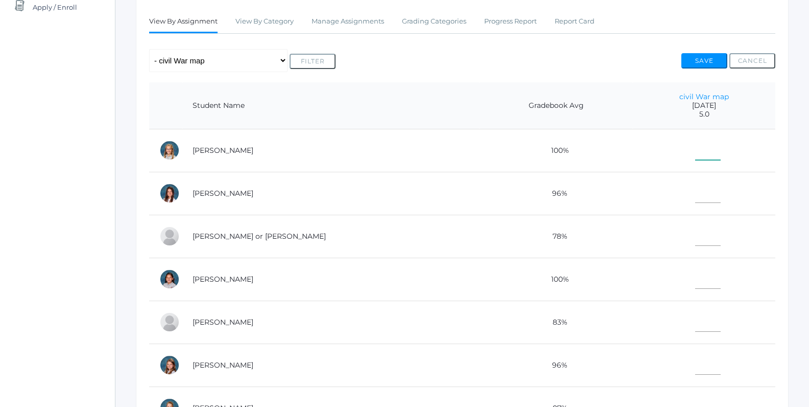
click at [696, 145] on input"] "text" at bounding box center [709, 148] width 26 height 23
click at [696, 232] on input"] "text" at bounding box center [709, 234] width 26 height 23
type input"] "10"
click at [696, 273] on input"] "text" at bounding box center [709, 277] width 26 height 23
type input"] "1"
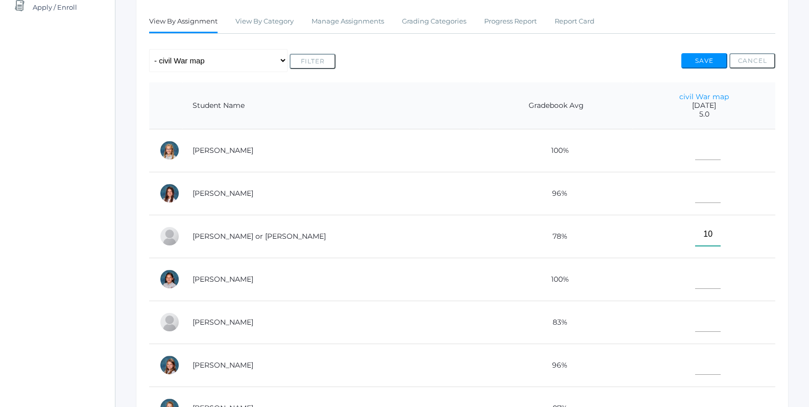
drag, startPoint x: 697, startPoint y: 229, endPoint x: 687, endPoint y: 235, distance: 11.0
click at [696, 235] on input"] "10" at bounding box center [709, 234] width 26 height 23
type input"] "5"
click at [696, 282] on input"] "text" at bounding box center [709, 277] width 26 height 23
type input"] "5"
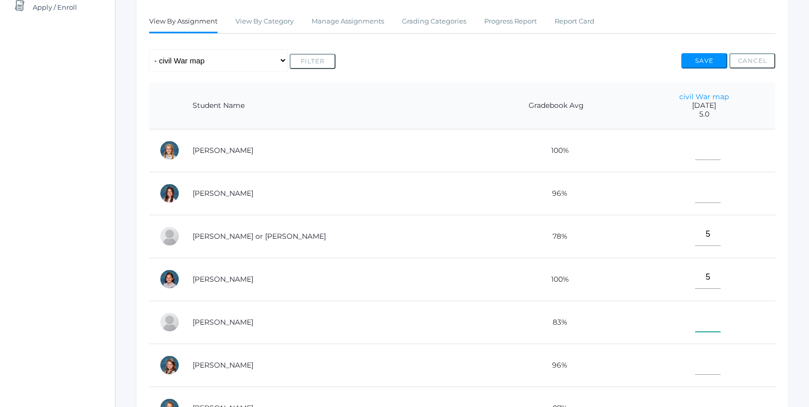
click at [696, 319] on input"] "text" at bounding box center [709, 320] width 26 height 23
type input"] "5"
click at [696, 365] on input"] "text" at bounding box center [709, 363] width 26 height 23
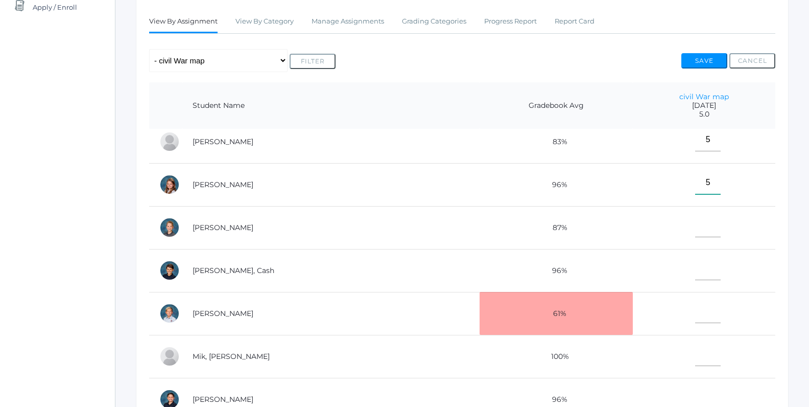
scroll to position [229, 0]
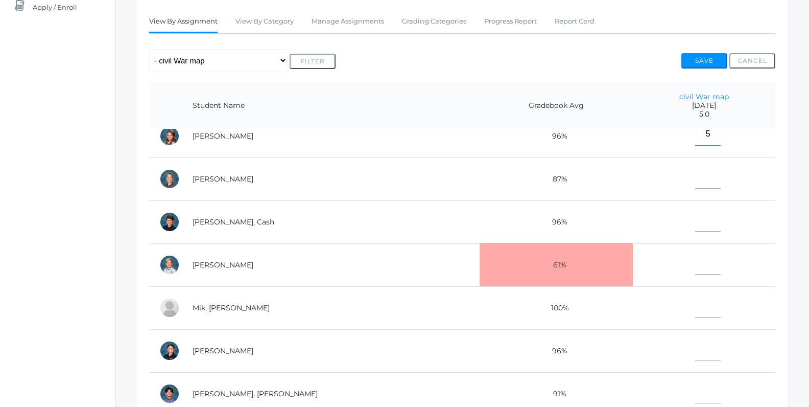
type input"] "5"
click at [696, 178] on input"] "text" at bounding box center [709, 177] width 26 height 23
type input"] "5"
click at [696, 221] on input"] "text" at bounding box center [709, 219] width 26 height 23
type input"] "5"
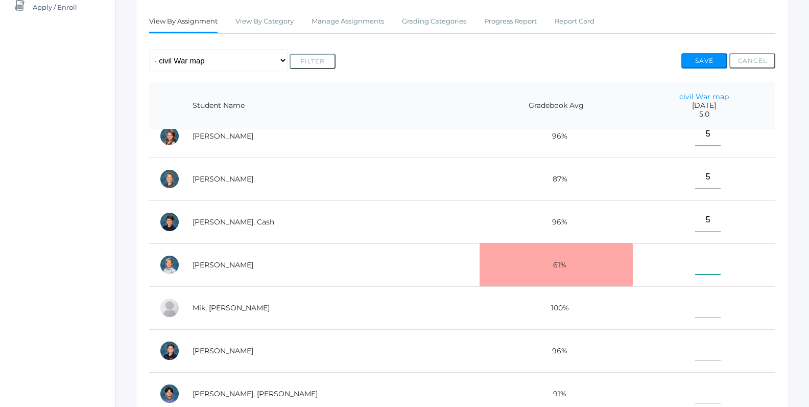
click at [696, 265] on input"] "text" at bounding box center [709, 262] width 26 height 23
type input"] "5"
click at [696, 385] on input"] "text" at bounding box center [709, 391] width 26 height 23
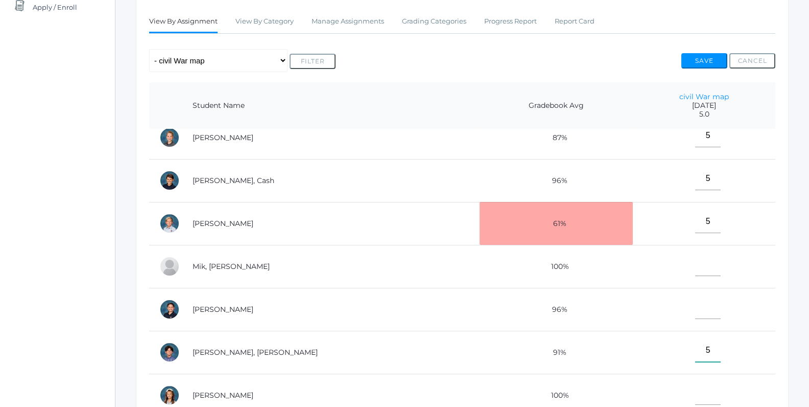
scroll to position [382, 0]
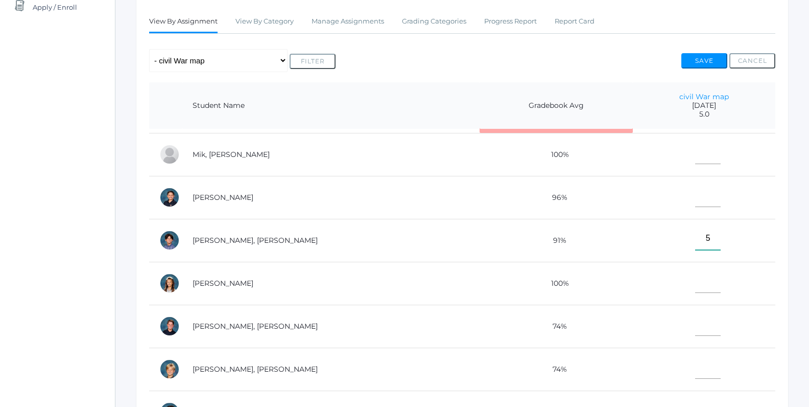
type input"] "5"
click at [699, 285] on input"] "text" at bounding box center [709, 281] width 26 height 23
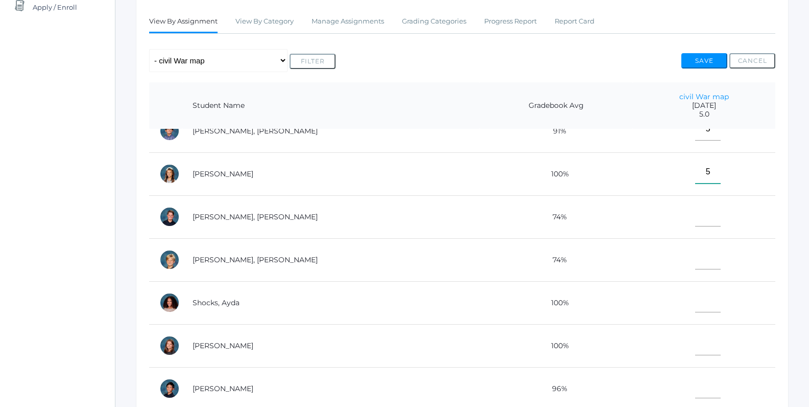
scroll to position [278, 0]
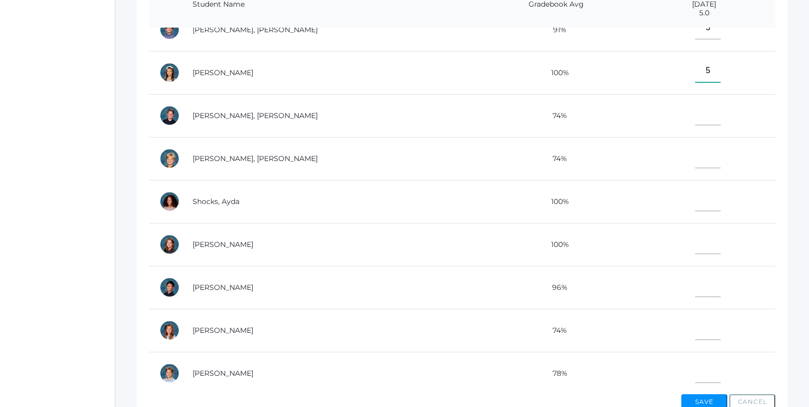
type input"] "5"
click at [696, 241] on input"] "text" at bounding box center [709, 242] width 26 height 23
type input"] "5"
click at [696, 114] on input"] "text" at bounding box center [709, 113] width 26 height 23
type input"] "5"
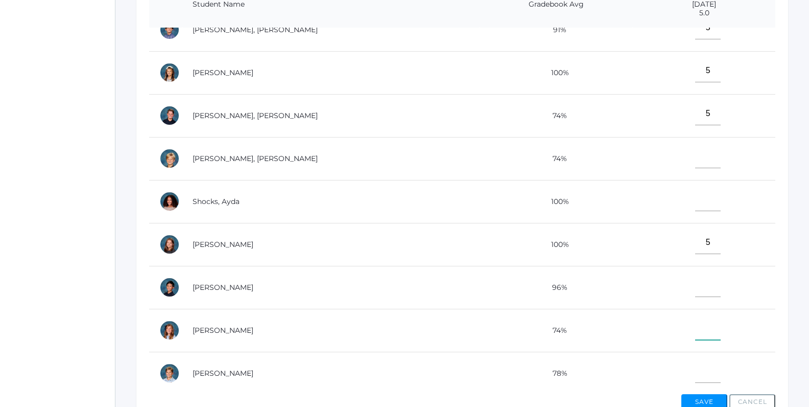
click at [696, 325] on input"] "text" at bounding box center [709, 328] width 26 height 23
type input"] "5"
click at [696, 287] on input"] "text" at bounding box center [709, 285] width 26 height 23
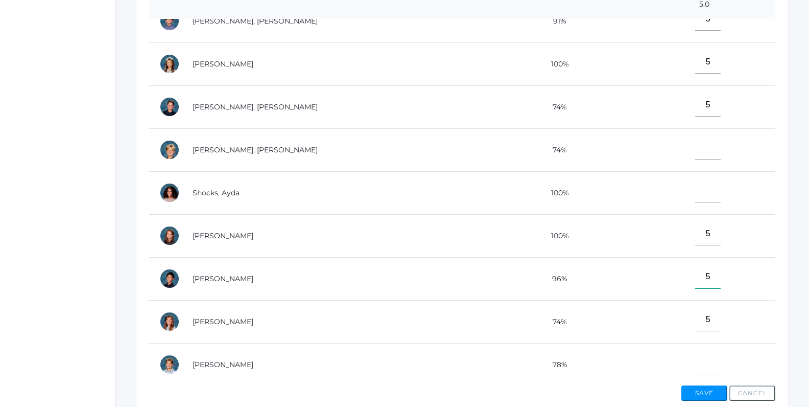
type input"] "5"
click at [696, 351] on input"] "text" at bounding box center [709, 362] width 26 height 23
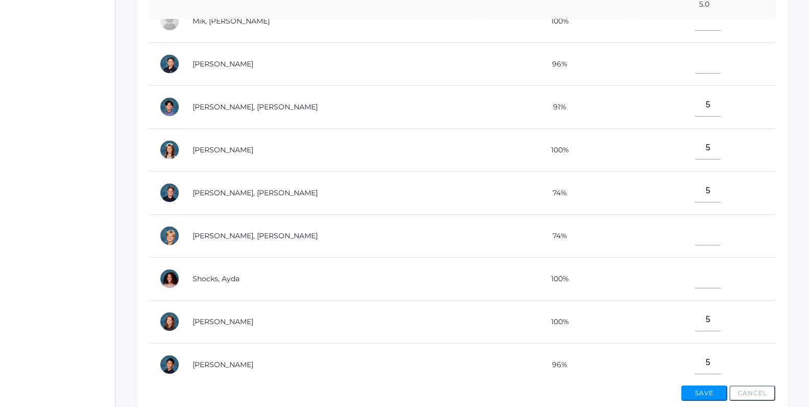
type input"] "4"
click at [696, 102] on input"] "5" at bounding box center [709, 105] width 26 height 23
type input"] "4"
click at [696, 233] on input"] "text" at bounding box center [709, 233] width 26 height 23
type input"] "5"
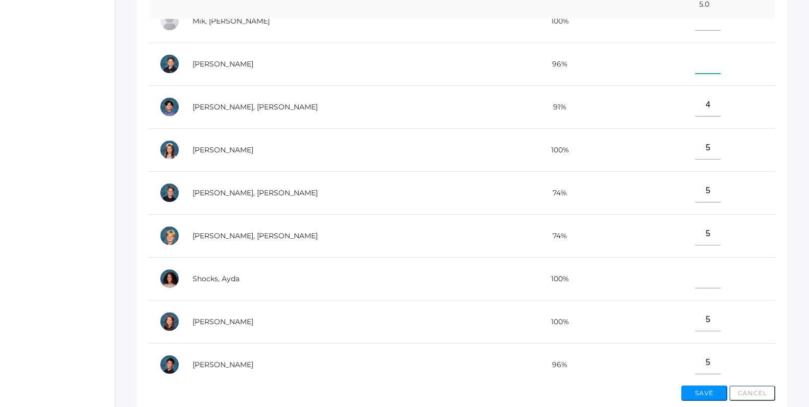
click at [698, 57] on input"] "text" at bounding box center [709, 62] width 26 height 23
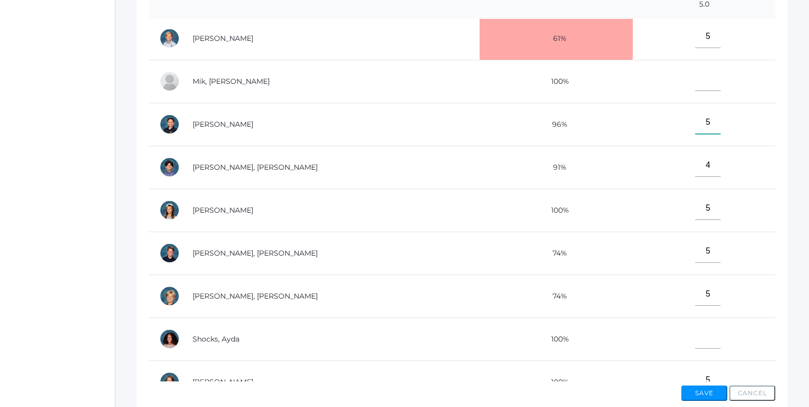
scroll to position [262, 0]
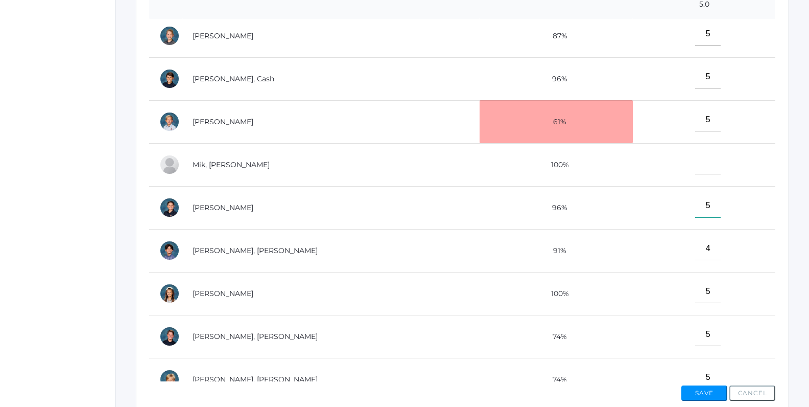
type input"] "5"
click at [696, 161] on input"] "text" at bounding box center [709, 162] width 26 height 23
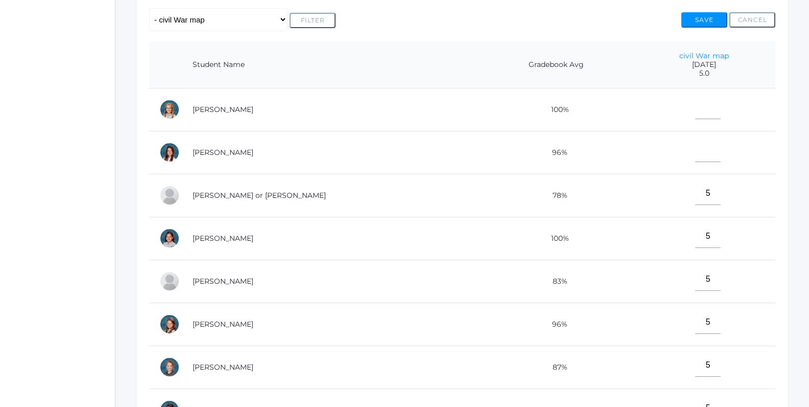
scroll to position [211, 0]
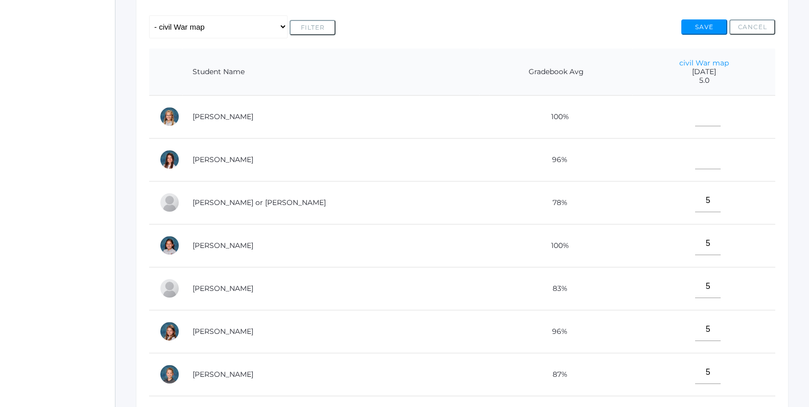
type input"] "5"
click at [696, 117] on input"] "text" at bounding box center [709, 114] width 26 height 23
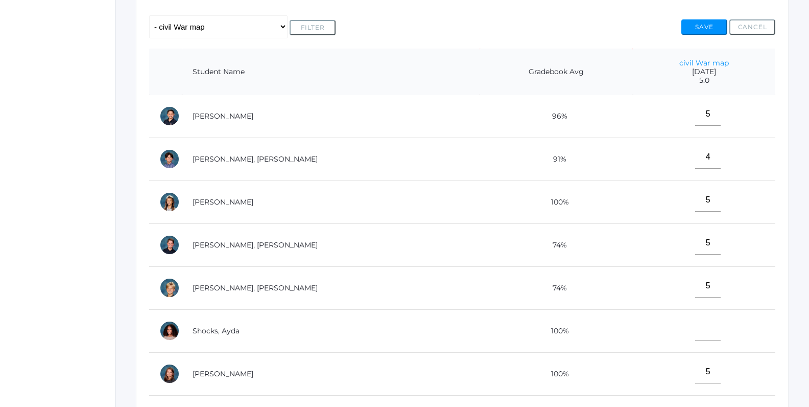
scroll to position [492, 0]
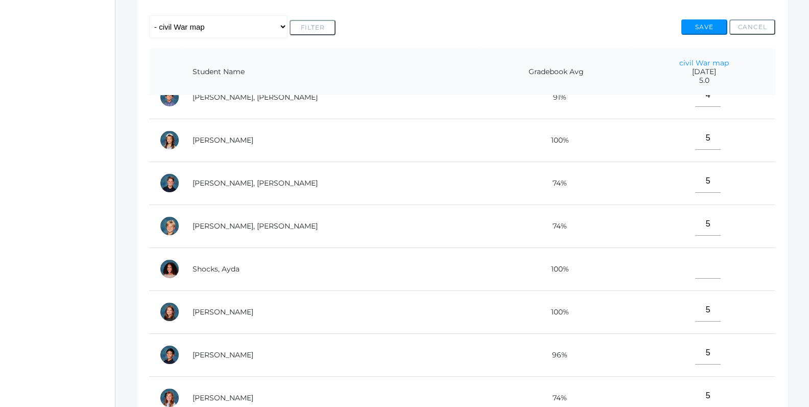
type input"] "5"
click at [696, 262] on input"] "text" at bounding box center [709, 267] width 26 height 23
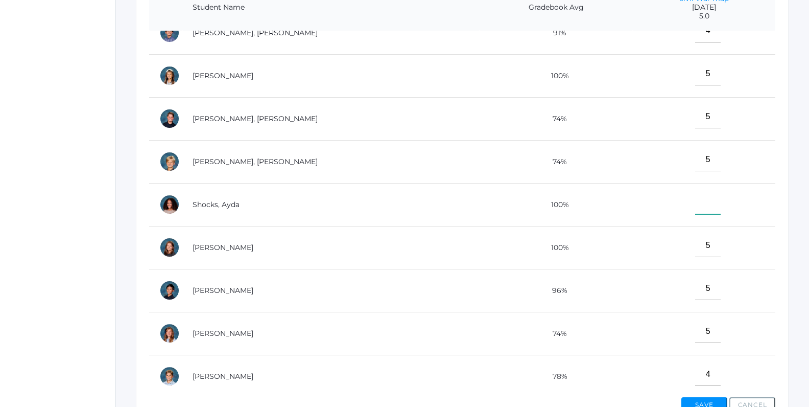
scroll to position [339, 0]
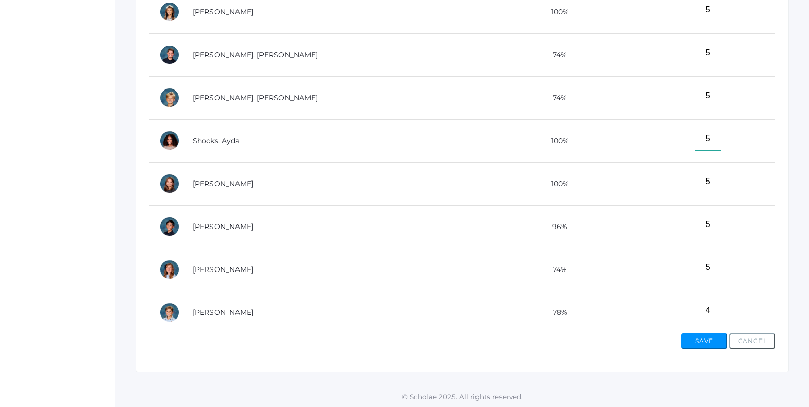
type input"] "5"
click at [701, 338] on button "Save" at bounding box center [705, 340] width 46 height 15
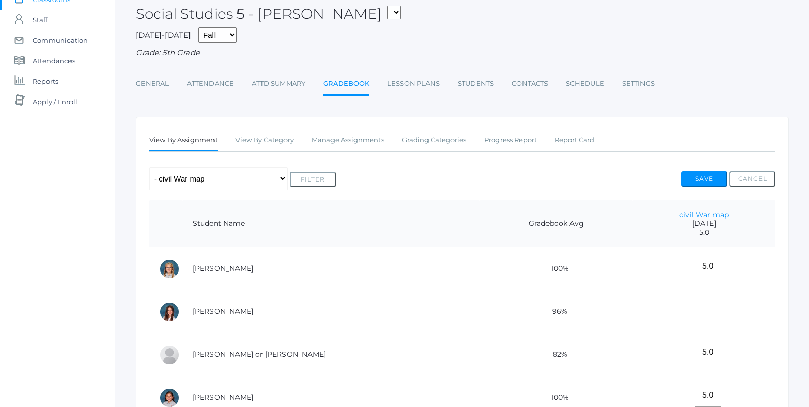
scroll to position [84, 0]
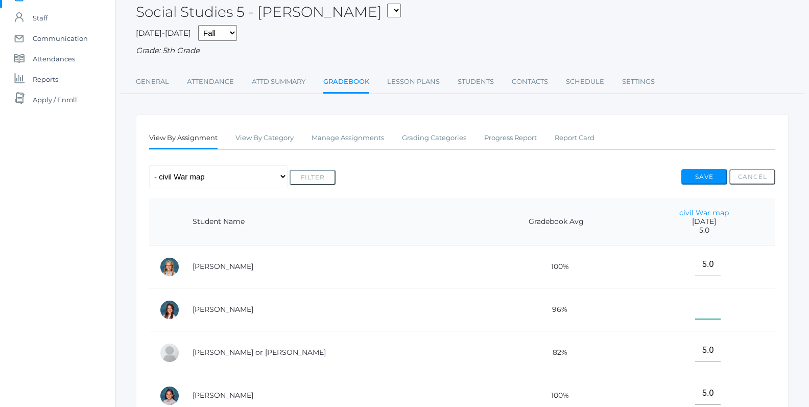
click at [698, 309] on input"] "text" at bounding box center [709, 307] width 26 height 23
type input"] "5"
click at [703, 179] on button "Save" at bounding box center [705, 176] width 46 height 15
